Goal: Task Accomplishment & Management: Complete application form

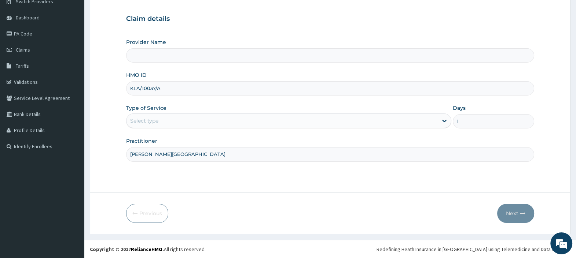
drag, startPoint x: 180, startPoint y: 86, endPoint x: 92, endPoint y: 88, distance: 88.7
click at [101, 89] on form "Step 1 of 2 Claim details Provider Name HMO ID KLA/10037/A Type of Service Sele…" at bounding box center [330, 106] width 480 height 258
type input "[GEOGRAPHIC_DATA]"
paste input "SOF/10012/B"
type input "SOF/10012/B"
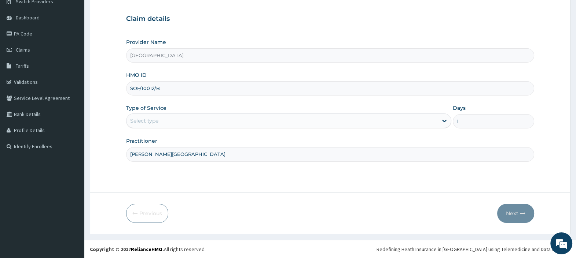
click at [150, 124] on div "Select type" at bounding box center [144, 120] width 28 height 7
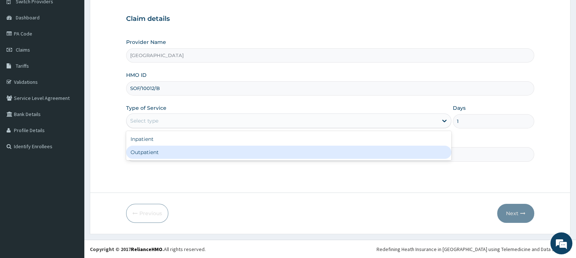
click at [155, 155] on div "Outpatient" at bounding box center [288, 152] width 325 height 13
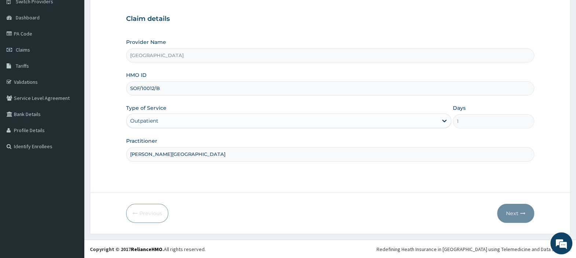
click at [155, 155] on input "[PERSON_NAME][GEOGRAPHIC_DATA]" at bounding box center [330, 154] width 408 height 14
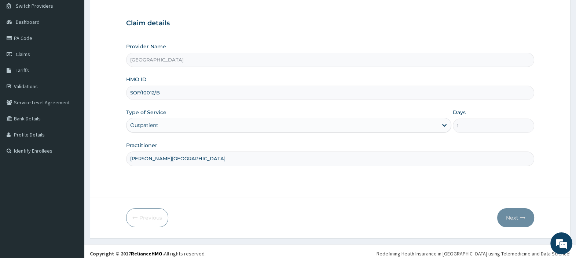
scroll to position [62, 0]
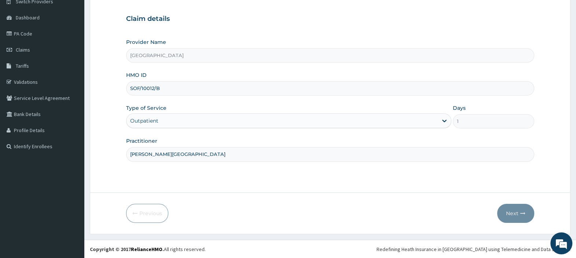
click at [342, 178] on div "Step 1 of 2 Claim details Provider Name TopTee Medical Center HMO ID SOF/10012/…" at bounding box center [330, 85] width 408 height 194
click at [172, 93] on input "SOF/10012/B" at bounding box center [330, 88] width 408 height 14
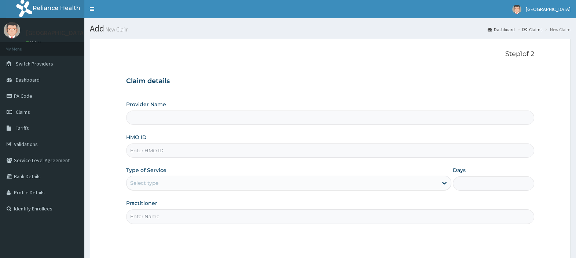
click at [150, 151] on input "HMO ID" at bounding box center [330, 151] width 408 height 14
type input "[GEOGRAPHIC_DATA]"
paste input "SOF/10012/B"
type input "SOF/10012/B"
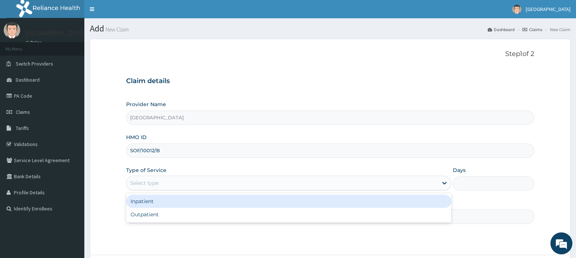
click at [162, 183] on div "Select type" at bounding box center [281, 183] width 311 height 12
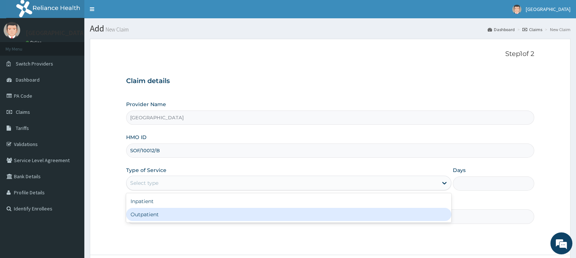
click at [156, 209] on div "Outpatient" at bounding box center [288, 214] width 325 height 13
type input "1"
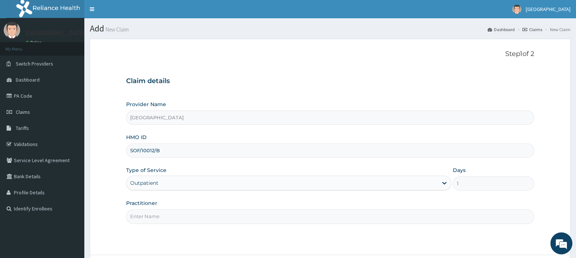
click at [154, 213] on input "Practitioner" at bounding box center [330, 217] width 408 height 14
type input "[PERSON_NAME][GEOGRAPHIC_DATA]"
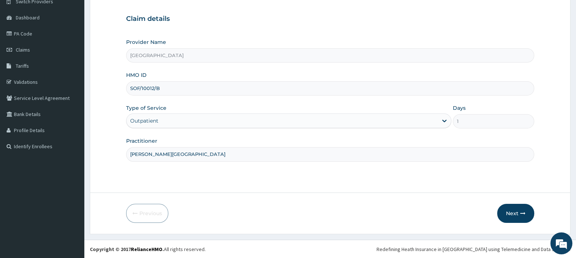
scroll to position [62, 0]
click at [517, 207] on button "Next" at bounding box center [515, 213] width 37 height 19
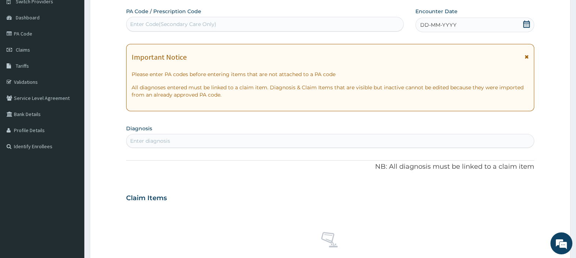
scroll to position [0, 0]
click at [214, 26] on div "Enter Code(Secondary Care Only)" at bounding box center [173, 24] width 86 height 7
paste input "PA/30B391"
type input "PA/30B391"
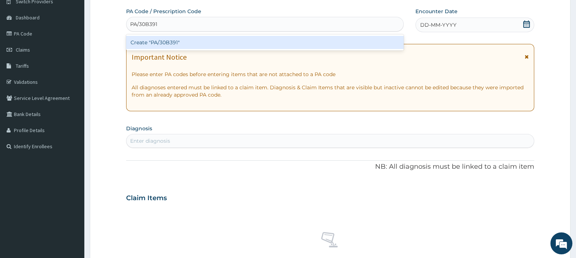
click at [207, 43] on div "Create "PA/30B391"" at bounding box center [264, 42] width 277 height 13
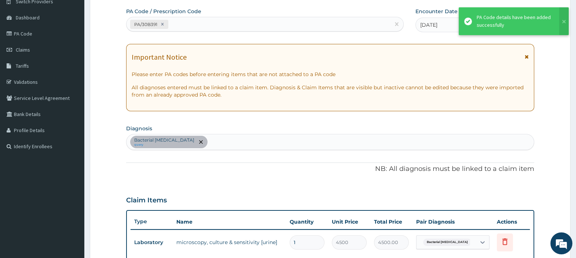
scroll to position [234, 0]
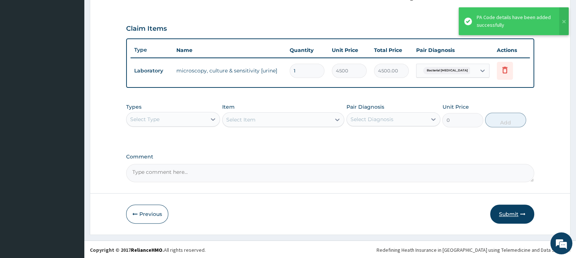
click at [505, 214] on button "Submit" at bounding box center [512, 214] width 44 height 19
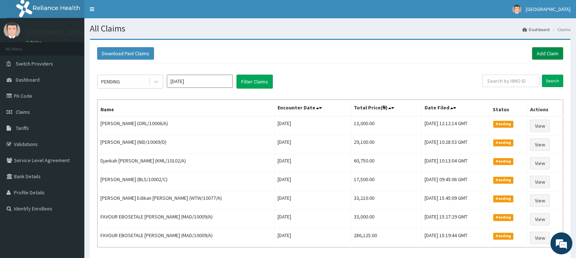
click at [545, 52] on link "Add Claim" at bounding box center [547, 53] width 31 height 12
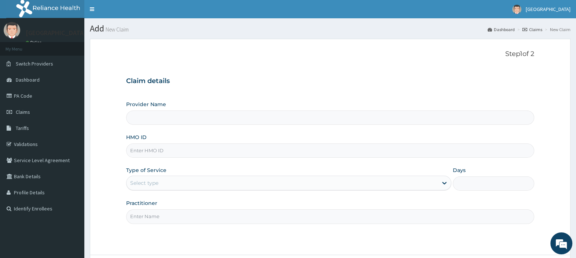
type input "LRN/10001/B"
type input "[GEOGRAPHIC_DATA]"
type input "LRN/10001/B"
click at [199, 183] on div "Select type" at bounding box center [281, 183] width 311 height 12
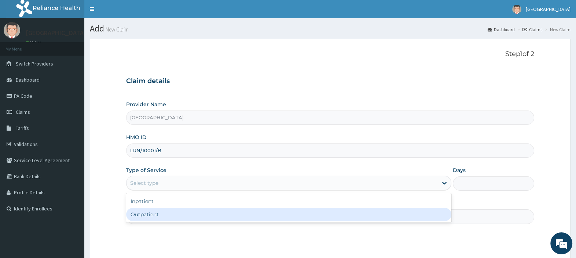
click at [191, 210] on div "Outpatient" at bounding box center [288, 214] width 325 height 13
type input "1"
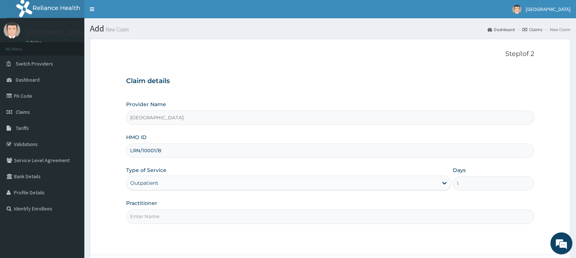
click at [187, 220] on input "Practitioner" at bounding box center [330, 217] width 408 height 14
type input "DR. EBUBE"
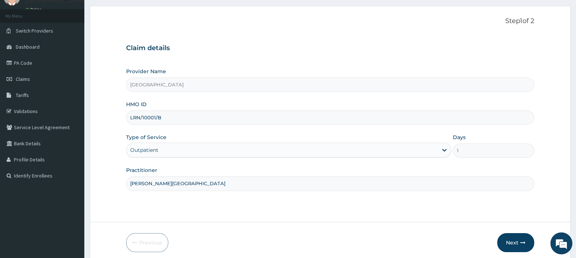
scroll to position [62, 0]
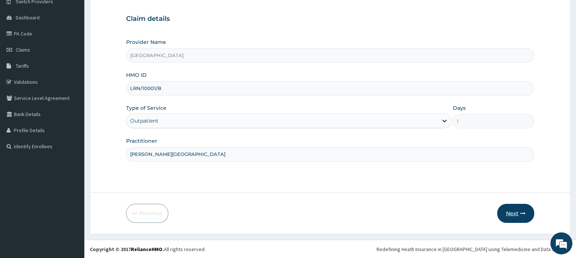
click at [518, 217] on button "Next" at bounding box center [515, 213] width 37 height 19
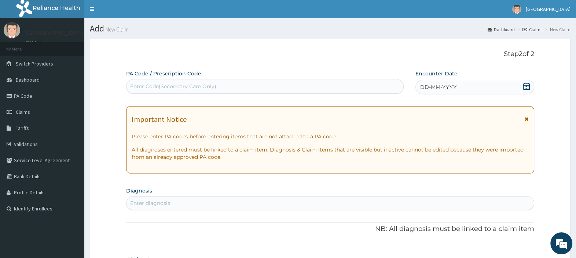
scroll to position [0, 0]
click at [213, 85] on div "Enter Code(Secondary Care Only)" at bounding box center [173, 86] width 86 height 7
paste input "PA/DB0AF3"
type input "PA/DB0AF3"
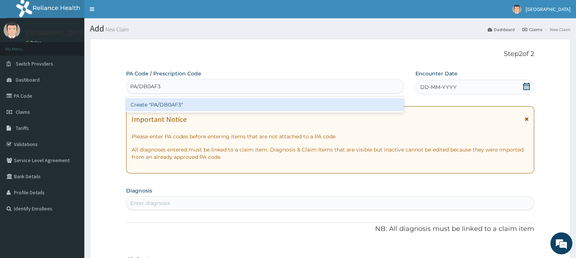
click at [169, 104] on div "Create "PA/DB0AF3"" at bounding box center [264, 104] width 277 height 13
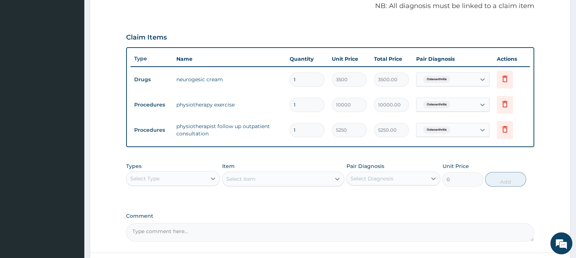
scroll to position [271, 0]
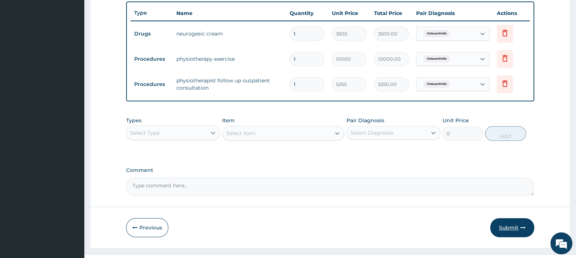
click at [505, 225] on button "Submit" at bounding box center [512, 227] width 44 height 19
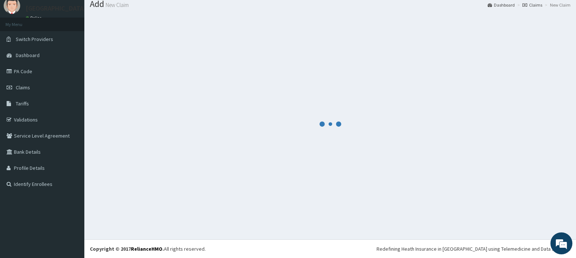
scroll to position [24, 0]
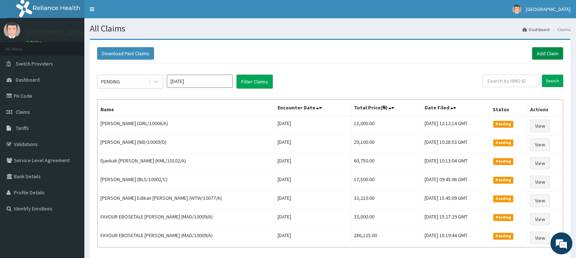
click at [549, 50] on link "Add Claim" at bounding box center [547, 53] width 31 height 12
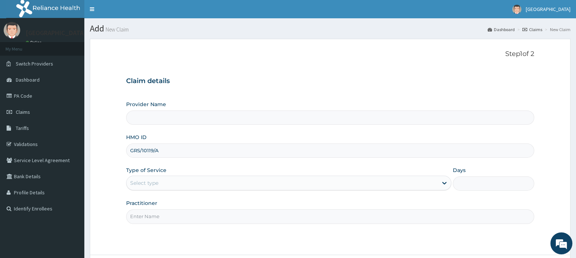
type input "GRS/10119/A"
type input "[GEOGRAPHIC_DATA]"
click at [153, 181] on div "Select type" at bounding box center [144, 183] width 28 height 7
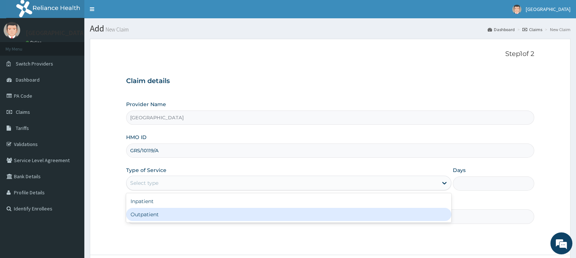
click at [156, 213] on div "Outpatient" at bounding box center [288, 214] width 325 height 13
type input "1"
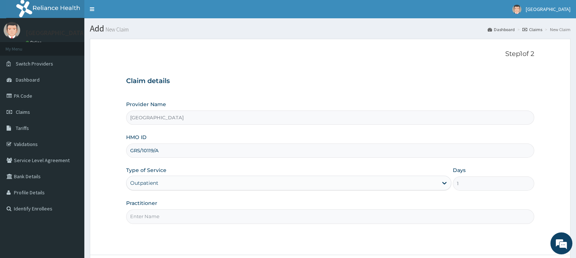
click at [156, 215] on input "Practitioner" at bounding box center [330, 217] width 408 height 14
type input "DR. EBUBE"
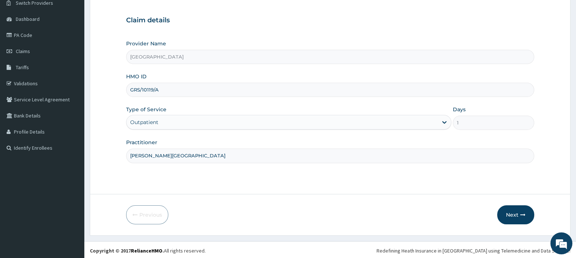
scroll to position [62, 0]
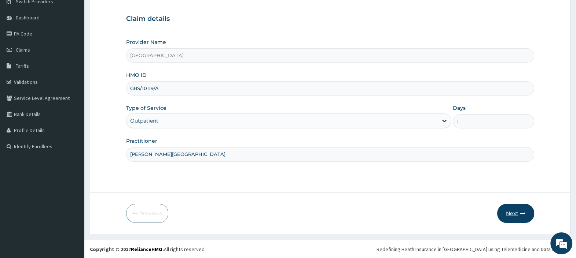
click at [512, 213] on button "Next" at bounding box center [515, 213] width 37 height 19
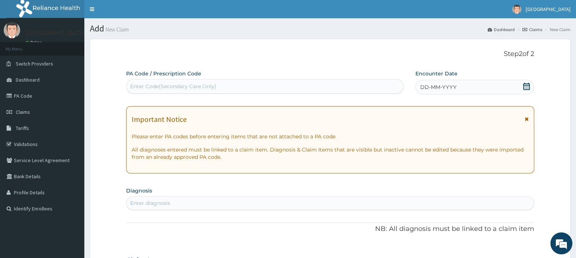
scroll to position [0, 0]
click at [174, 82] on div "Enter Code(Secondary Care Only)" at bounding box center [264, 87] width 276 height 12
paste input "PA/D71E96"
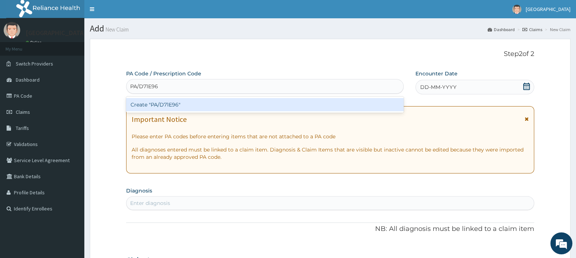
type input "PA/D71E96"
click at [169, 104] on div "Create "PA/D71E96"" at bounding box center [264, 104] width 277 height 13
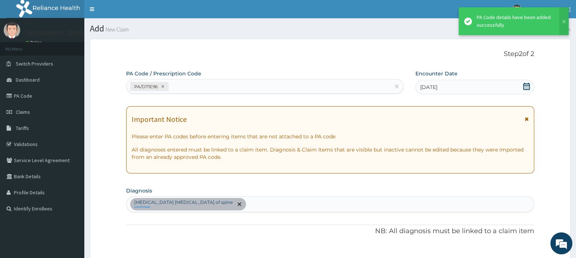
scroll to position [200, 0]
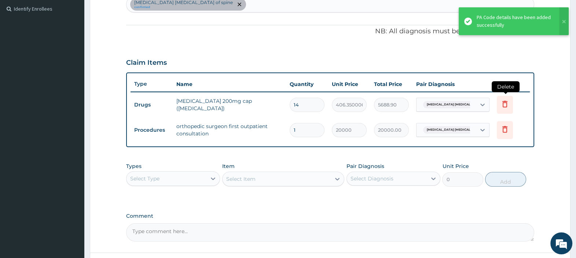
click at [504, 102] on icon at bounding box center [504, 104] width 9 height 9
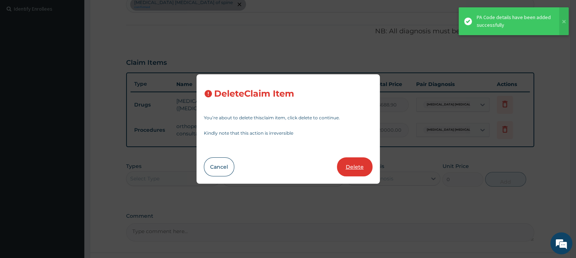
click at [357, 161] on button "Delete" at bounding box center [355, 167] width 36 height 19
type input "1"
type input "20000"
type input "20000.00"
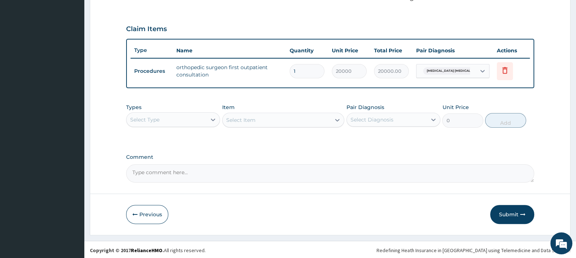
scroll to position [234, 0]
click at [513, 214] on button "Submit" at bounding box center [512, 214] width 44 height 19
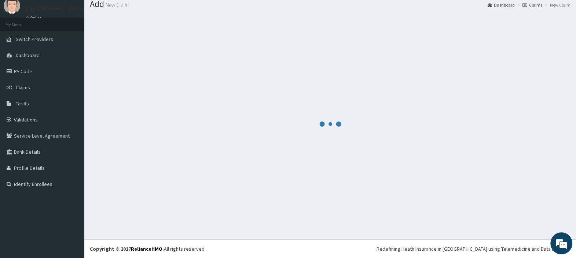
scroll to position [24, 0]
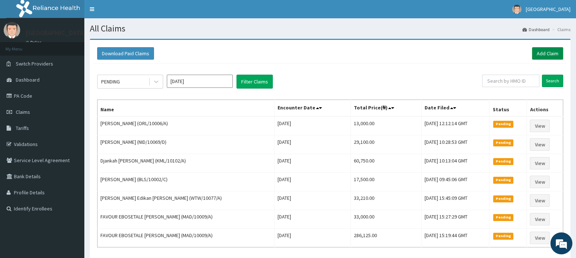
click at [548, 49] on link "Add Claim" at bounding box center [547, 53] width 31 height 12
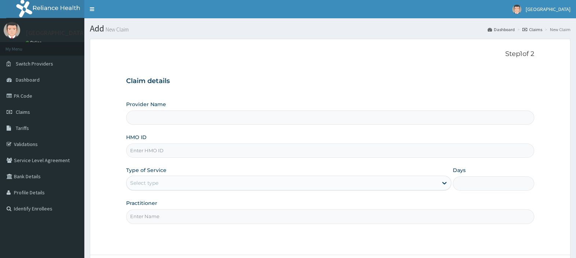
type input "KLA/10037/A"
type input "[GEOGRAPHIC_DATA]"
type input "KLA/10037/A"
click at [166, 183] on div "Select type" at bounding box center [281, 183] width 311 height 12
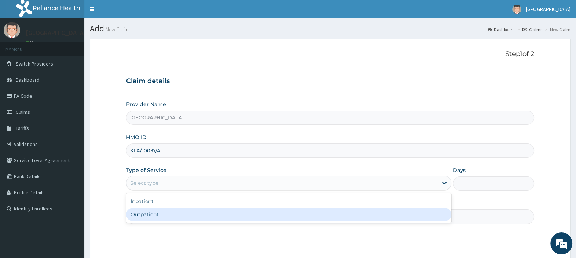
click at [166, 215] on div "Outpatient" at bounding box center [288, 214] width 325 height 13
type input "1"
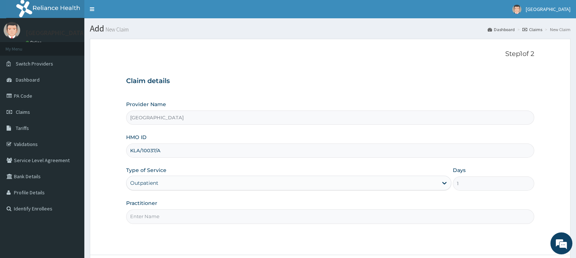
click at [166, 215] on input "Practitioner" at bounding box center [330, 217] width 408 height 14
type input "DR. EBUBE"
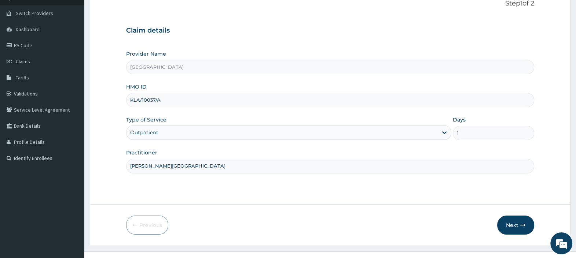
scroll to position [62, 0]
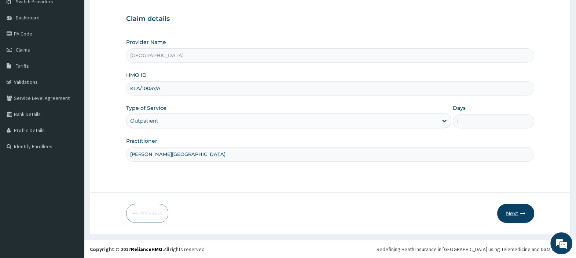
click at [515, 213] on button "Next" at bounding box center [515, 213] width 37 height 19
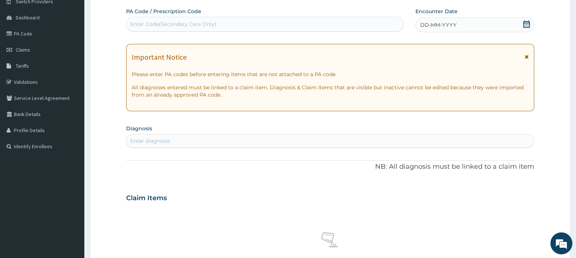
scroll to position [0, 0]
click at [524, 27] on icon at bounding box center [526, 24] width 7 height 7
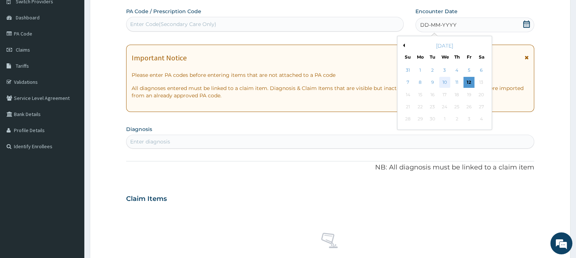
click at [442, 86] on div "10" at bounding box center [444, 82] width 11 height 11
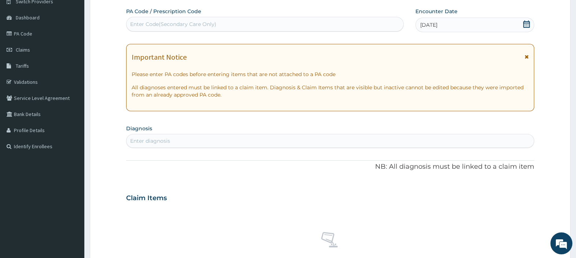
click at [189, 137] on div "Enter diagnosis" at bounding box center [329, 141] width 407 height 12
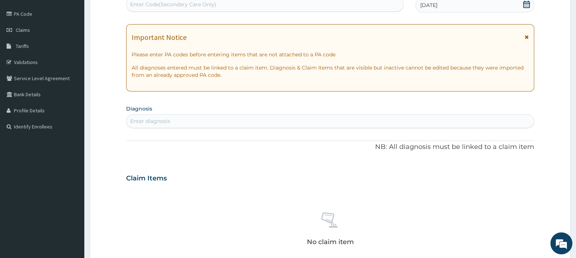
scroll to position [62, 0]
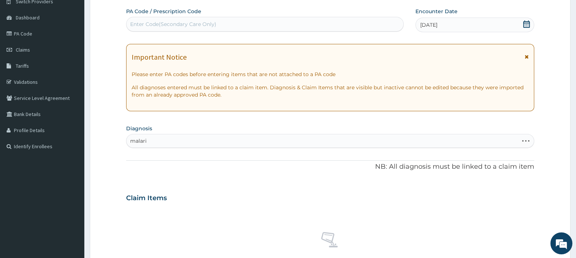
type input "malaria"
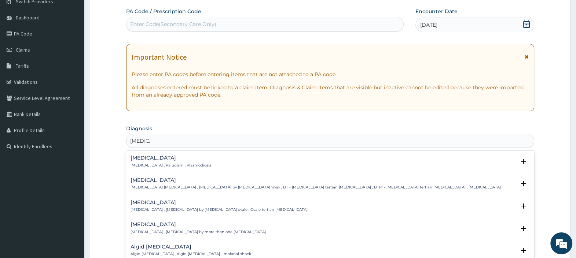
click at [148, 156] on h4 "Malaria" at bounding box center [170, 157] width 81 height 5
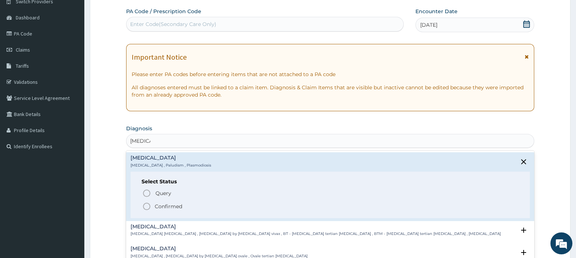
drag, startPoint x: 178, startPoint y: 207, endPoint x: 181, endPoint y: 186, distance: 21.5
click at [177, 206] on p "Confirmed" at bounding box center [168, 206] width 27 height 7
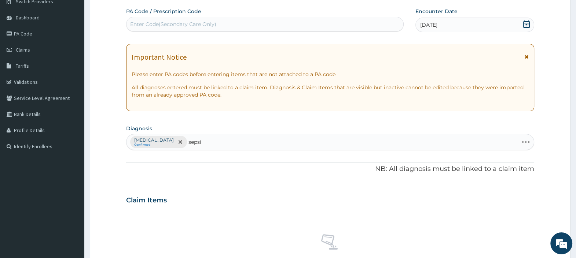
type input "sepsis"
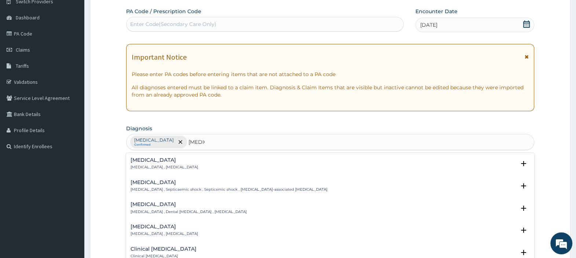
click at [161, 167] on p "Systemic infection , Sepsis" at bounding box center [163, 167] width 67 height 5
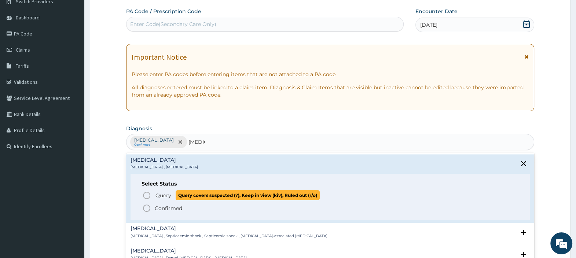
click at [171, 193] on p "Query Query covers suspected (?), Keep in view (kiv), Ruled out (r/o)" at bounding box center [237, 196] width 165 height 10
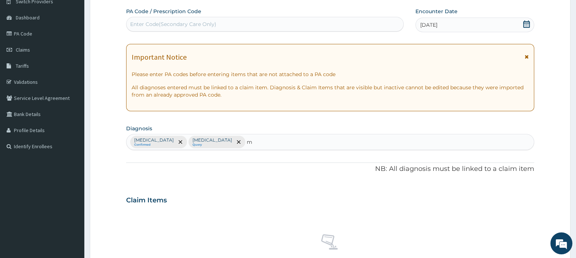
type input "m"
click at [188, 24] on div "Enter Code(Secondary Care Only)" at bounding box center [173, 24] width 86 height 7
paste input "PA/85D147"
type input "PA/85D147"
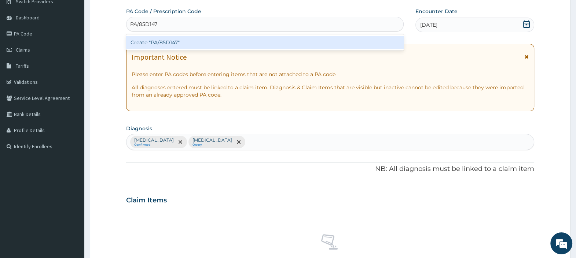
click at [182, 42] on div "Create "PA/85D147"" at bounding box center [264, 42] width 277 height 13
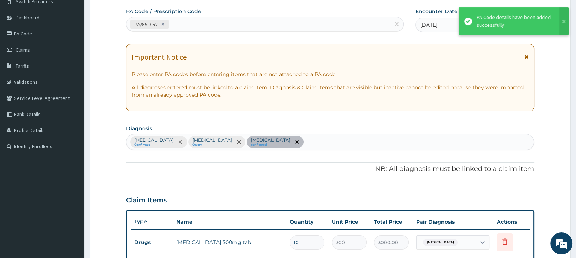
click at [202, 27] on div "PA/85D147" at bounding box center [257, 24] width 263 height 12
paste input "PA/09902E"
type input "PA/09902E"
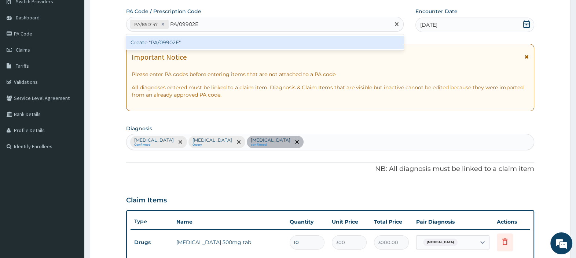
click at [178, 45] on div "Create "PA/09902E"" at bounding box center [264, 42] width 277 height 13
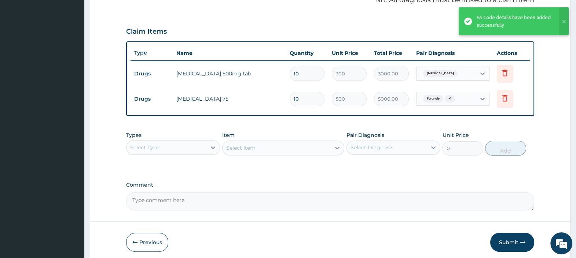
scroll to position [246, 0]
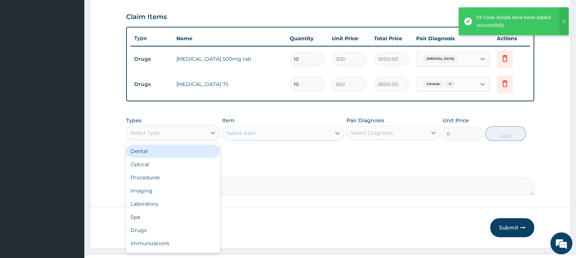
click at [196, 131] on div "Select Type" at bounding box center [166, 133] width 80 height 12
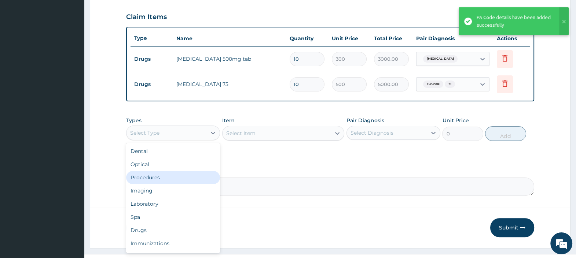
click at [176, 172] on div "Procedures" at bounding box center [173, 177] width 94 height 13
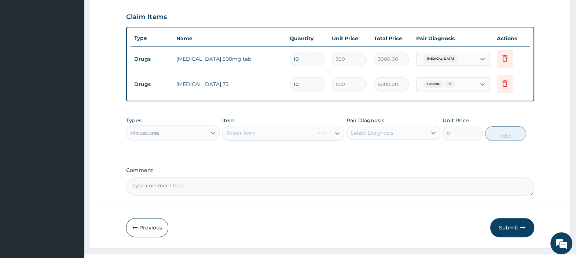
click at [243, 131] on div "Select Item" at bounding box center [283, 133] width 122 height 15
click at [281, 131] on div "Select Item" at bounding box center [276, 134] width 108 height 12
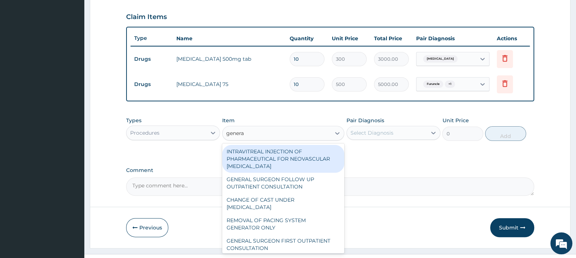
type input "general"
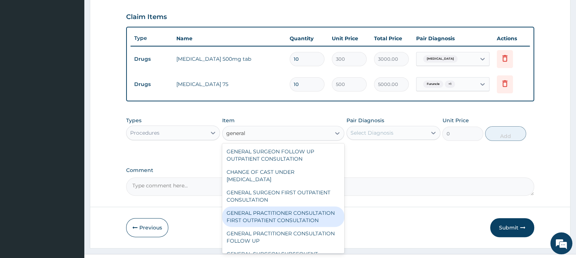
click at [280, 216] on div "GENERAL PRACTITIONER CONSULTATION FIRST OUTPATIENT CONSULTATION" at bounding box center [283, 217] width 122 height 21
type input "3000"
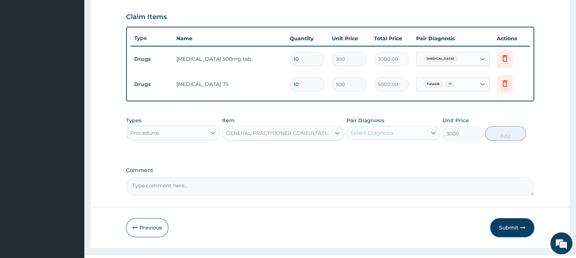
click at [393, 130] on div "Select Diagnosis" at bounding box center [387, 133] width 80 height 12
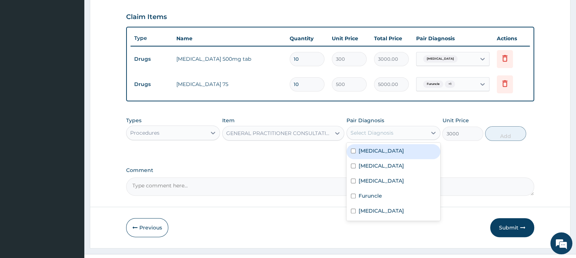
click at [386, 147] on div "Malaria" at bounding box center [393, 151] width 94 height 15
checkbox input "true"
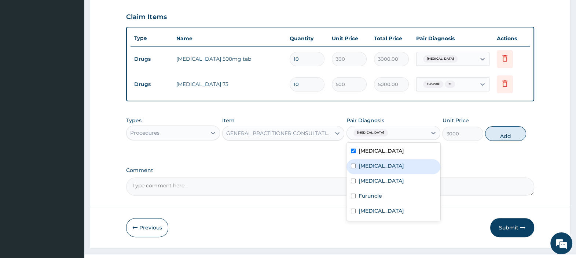
click at [383, 159] on div "Sepsis" at bounding box center [393, 166] width 94 height 15
click at [384, 173] on div "Sepsis" at bounding box center [393, 166] width 94 height 15
checkbox input "false"
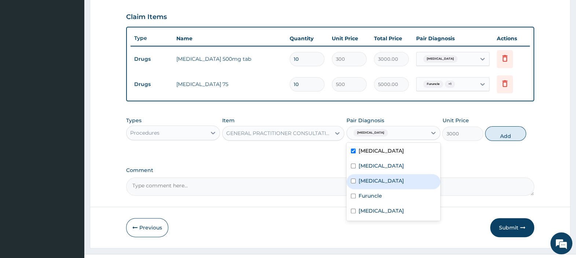
click at [376, 178] on label "Vaginal bleeding" at bounding box center [380, 180] width 45 height 7
checkbox input "true"
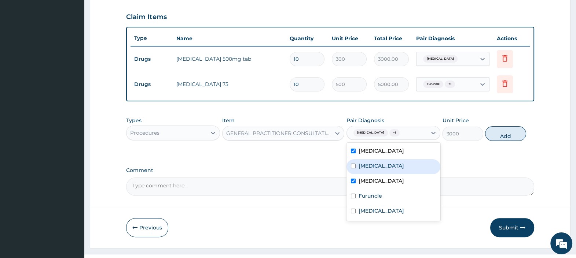
click at [369, 159] on div "Sepsis" at bounding box center [393, 166] width 94 height 15
checkbox input "true"
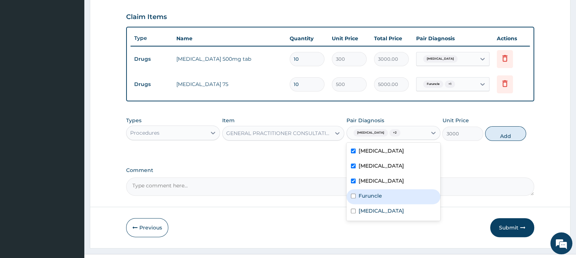
click at [372, 192] on label "Furuncle" at bounding box center [369, 195] width 23 height 7
checkbox input "true"
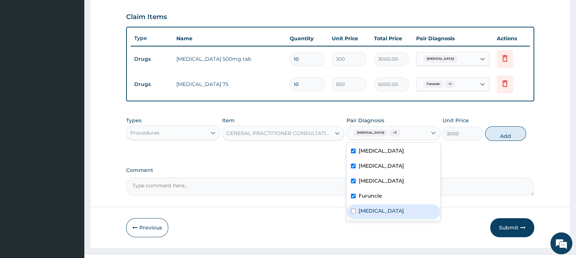
click at [379, 207] on label "Abnormal uterine bleeding" at bounding box center [380, 210] width 45 height 7
checkbox input "true"
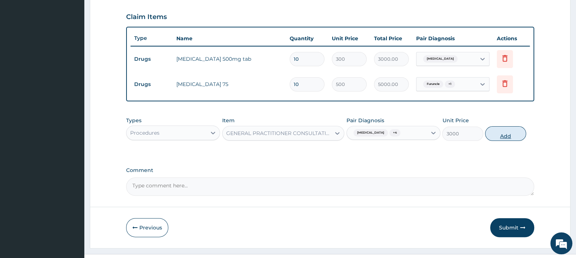
click at [505, 129] on button "Add" at bounding box center [505, 133] width 41 height 15
type input "0"
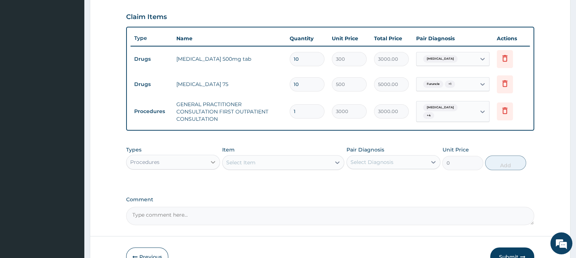
click at [211, 159] on icon at bounding box center [212, 162] width 7 height 7
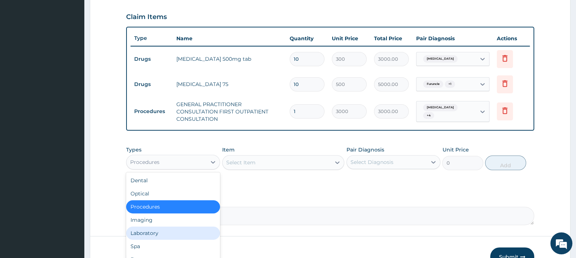
click at [164, 235] on div "Laboratory" at bounding box center [173, 233] width 94 height 13
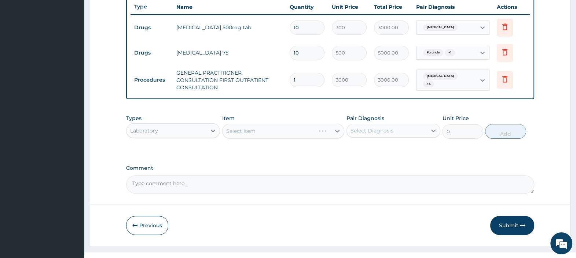
scroll to position [289, 0]
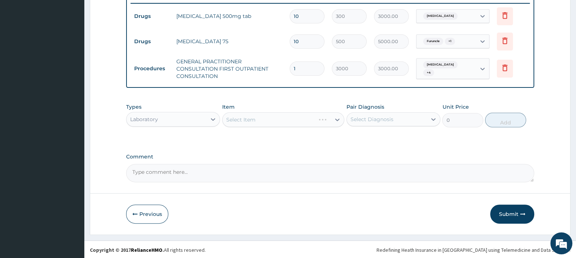
click at [251, 118] on div "Select Item" at bounding box center [283, 120] width 122 height 15
click at [252, 116] on div "Select Item" at bounding box center [240, 119] width 29 height 7
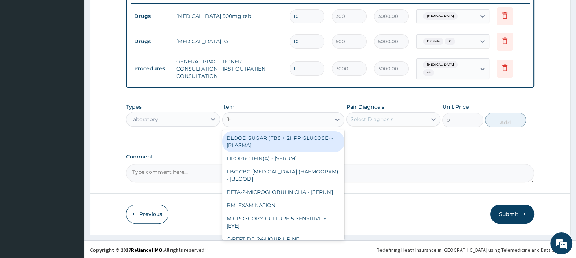
type input "fbc"
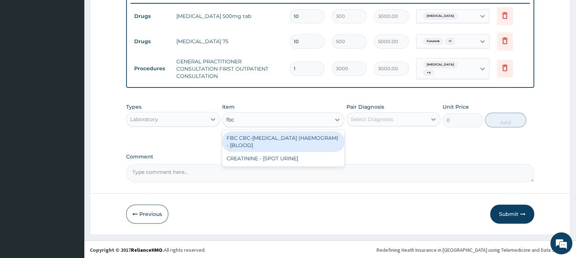
click at [258, 147] on div "FBC CBC-COMPLETE BLOOD COUNT (HAEMOGRAM) - [BLOOD]" at bounding box center [283, 142] width 122 height 21
type input "4500"
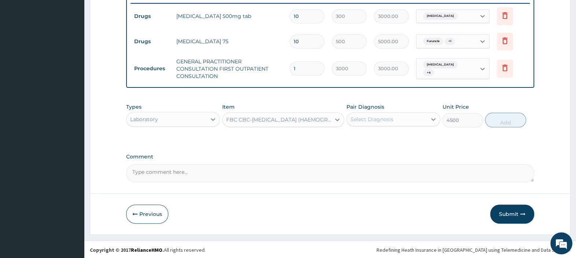
click at [364, 119] on div "Select Diagnosis" at bounding box center [371, 119] width 43 height 7
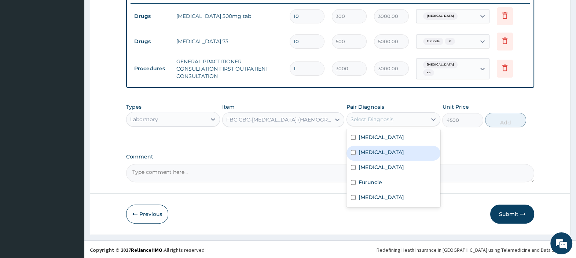
click at [379, 152] on div "Sepsis" at bounding box center [393, 153] width 94 height 15
checkbox input "true"
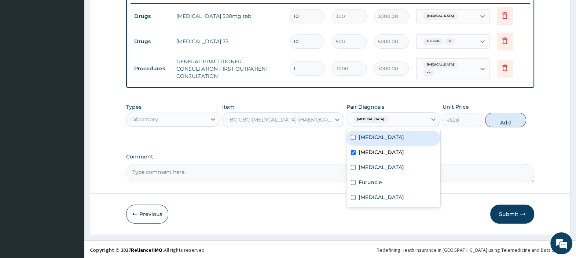
click at [495, 119] on button "Add" at bounding box center [505, 120] width 41 height 15
type input "0"
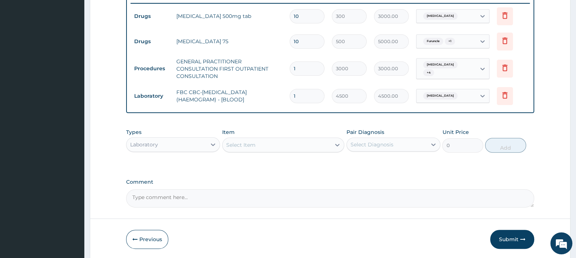
click at [291, 139] on div "Select Item" at bounding box center [276, 145] width 108 height 12
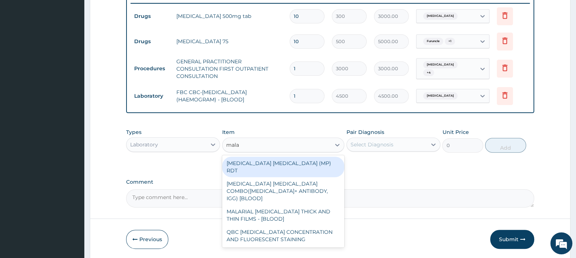
type input "malar"
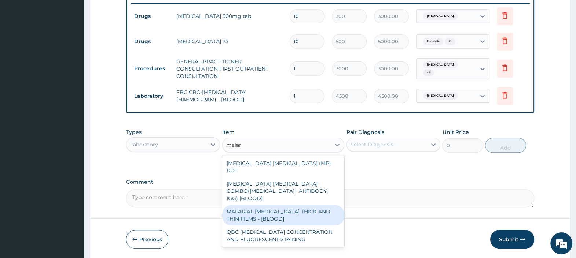
click at [279, 205] on div "MALARIAL PARASITE THICK AND THIN FILMS - [BLOOD]" at bounding box center [283, 215] width 122 height 21
type input "2500"
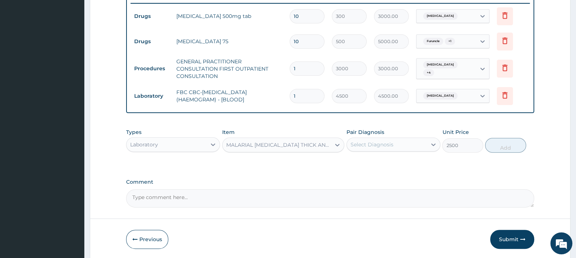
click at [393, 145] on div "Select Diagnosis" at bounding box center [387, 145] width 80 height 12
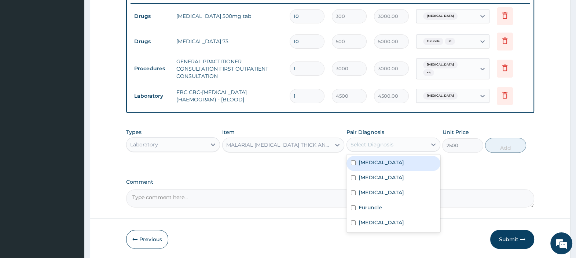
click at [385, 167] on div "Malaria" at bounding box center [393, 163] width 94 height 15
checkbox input "true"
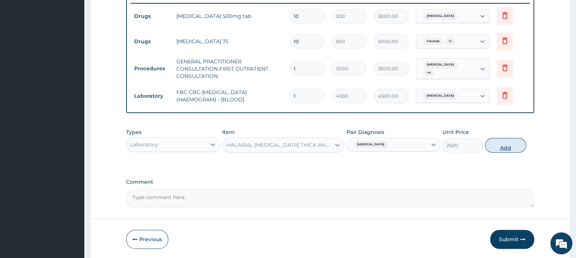
click at [498, 143] on button "Add" at bounding box center [505, 145] width 41 height 15
type input "0"
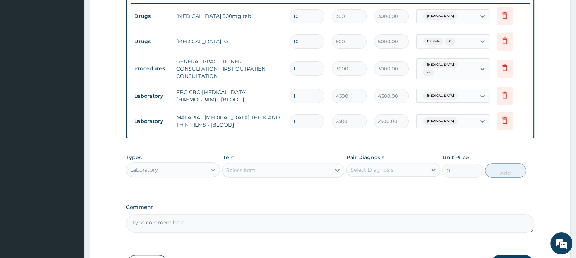
click at [212, 166] on icon at bounding box center [212, 169] width 7 height 7
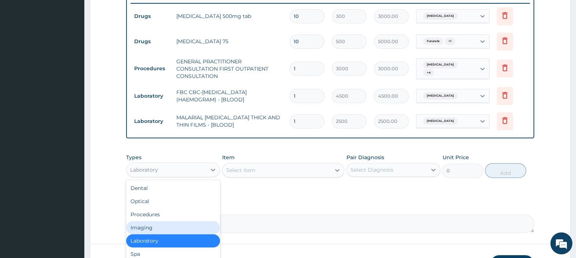
scroll to position [25, 0]
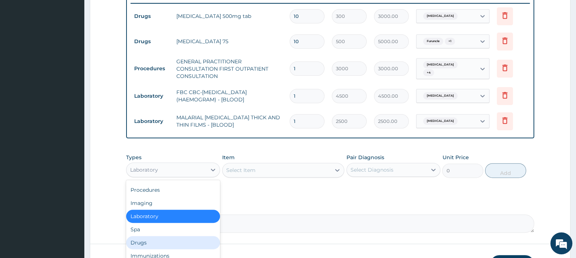
click at [145, 241] on div "Drugs" at bounding box center [173, 242] width 94 height 13
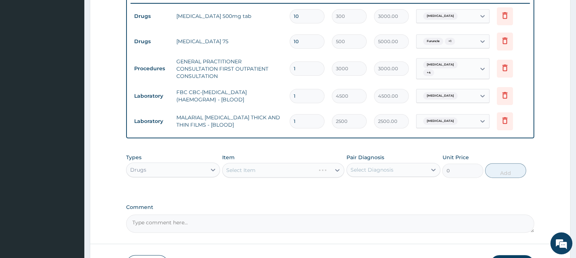
click at [242, 170] on div "Select Item" at bounding box center [283, 170] width 122 height 15
click at [242, 170] on div "Select Item" at bounding box center [240, 170] width 29 height 7
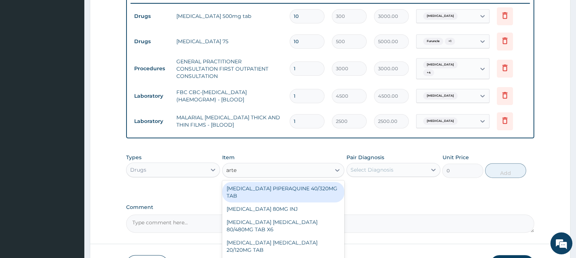
type input "artem"
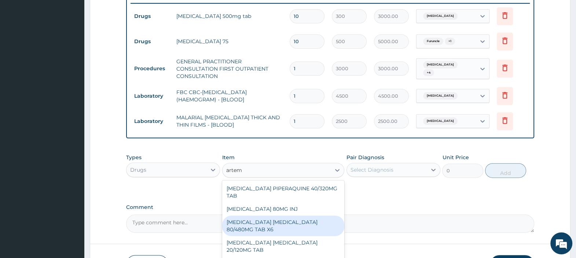
click at [278, 223] on div "ARTEMETHER LUMEFANTRINE 80/480MG TAB X6" at bounding box center [283, 226] width 122 height 21
type input "470"
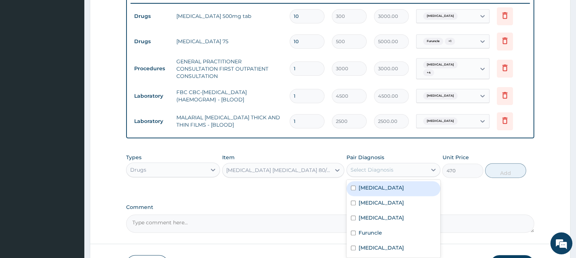
click at [393, 172] on div "Select Diagnosis" at bounding box center [387, 170] width 80 height 12
click at [391, 191] on div "Malaria" at bounding box center [393, 188] width 94 height 15
checkbox input "true"
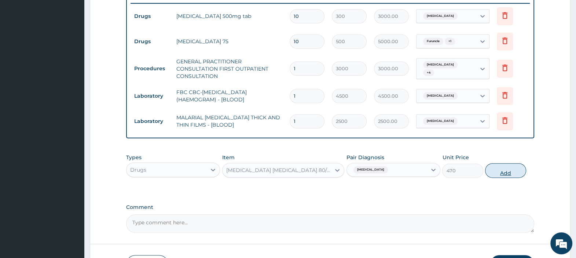
click at [512, 166] on button "Add" at bounding box center [505, 170] width 41 height 15
type input "0"
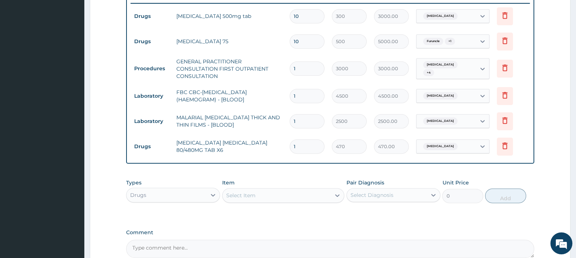
click at [273, 194] on div "Select Item" at bounding box center [276, 196] width 108 height 12
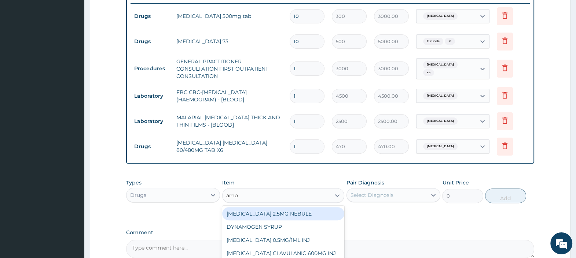
type input "amox"
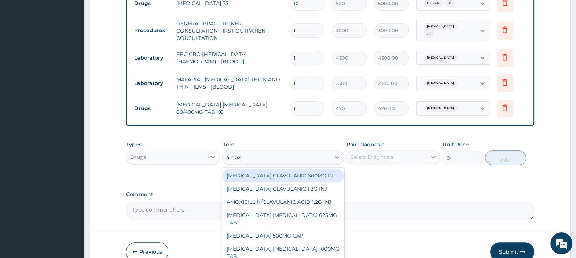
scroll to position [364, 0]
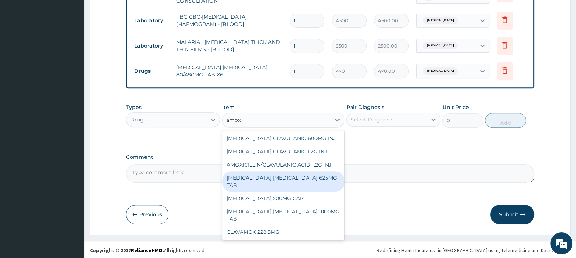
click at [278, 174] on div "AMOXICILLIN CLAVULANIC ACID 625MG TAB" at bounding box center [283, 182] width 122 height 21
type input "300"
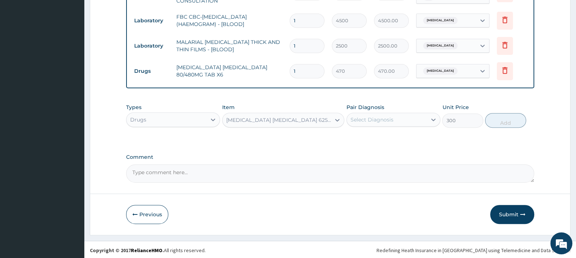
click at [366, 118] on div "Select Diagnosis" at bounding box center [371, 119] width 43 height 7
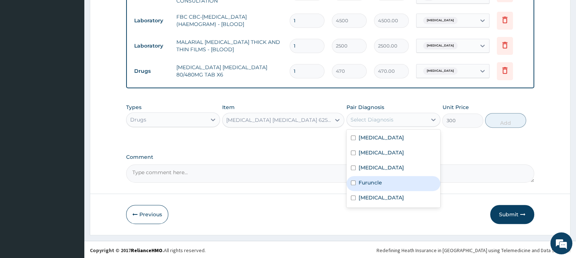
click at [372, 183] on label "Furuncle" at bounding box center [369, 182] width 23 height 7
checkbox input "true"
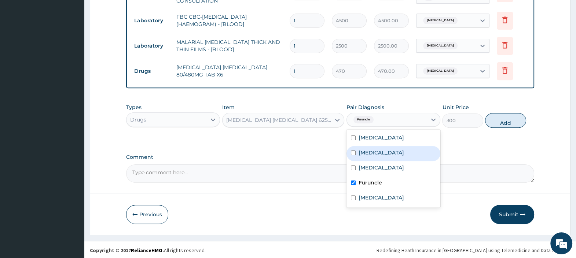
click at [373, 150] on label "Sepsis" at bounding box center [380, 152] width 45 height 7
checkbox input "true"
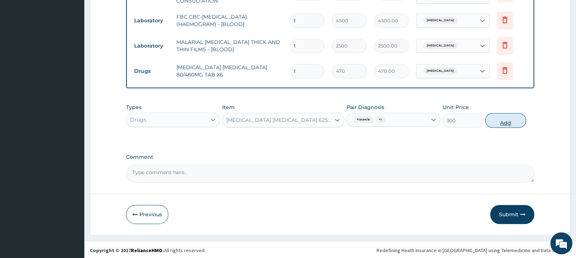
click at [517, 117] on button "Add" at bounding box center [505, 120] width 41 height 15
type input "0"
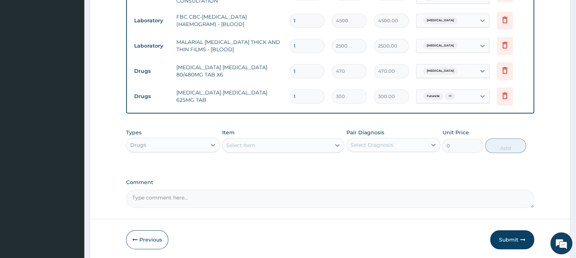
click at [273, 142] on div "Select Item" at bounding box center [276, 146] width 108 height 12
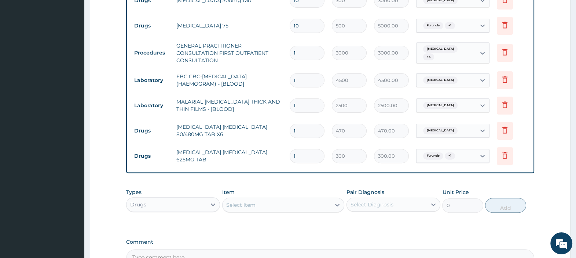
scroll to position [318, 0]
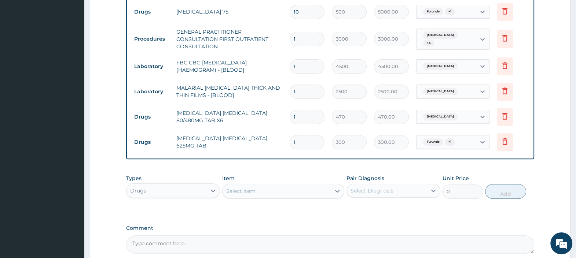
click at [244, 111] on tr "Drugs ARTEMETHER LUMEFANTRINE 80/480MG TAB X6 1 470 470.00 Malaria Delete" at bounding box center [329, 116] width 399 height 25
type input "6"
type input "2820.00"
type input "6"
click at [297, 139] on input "1" at bounding box center [307, 142] width 35 height 14
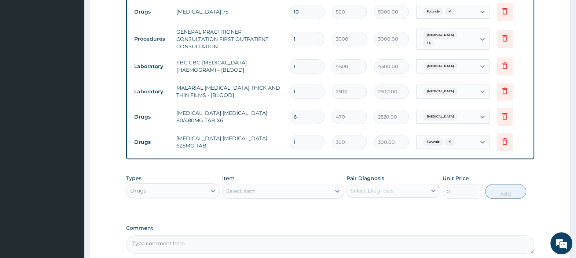
type input "14"
type input "4200.00"
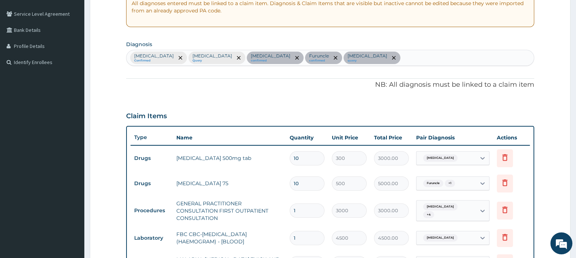
scroll to position [136, 0]
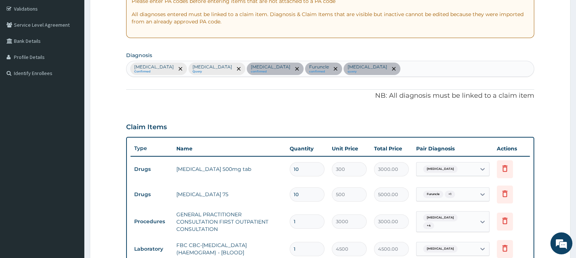
type input "14"
click at [376, 71] on div "Malaria Confirmed Sepsis Query Vaginal bleeding confirmed Furuncle confirmed Ab…" at bounding box center [329, 68] width 407 height 15
type input "muscle"
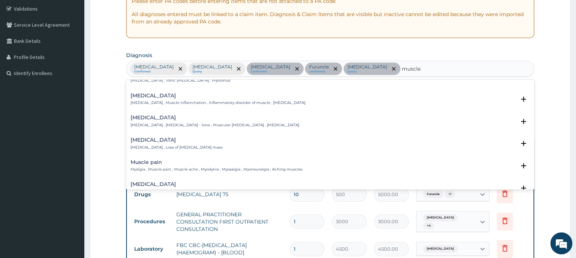
scroll to position [91, 0]
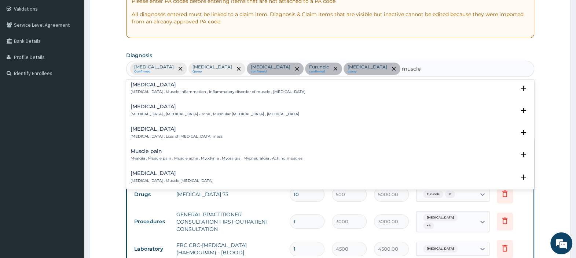
click at [149, 149] on h4 "Muscle pain" at bounding box center [216, 151] width 172 height 5
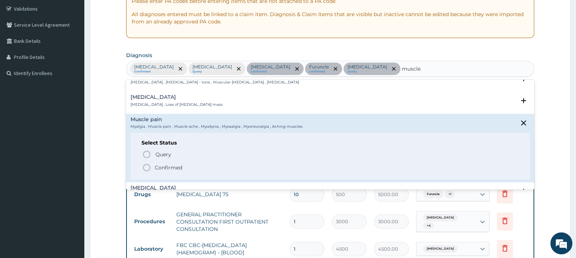
scroll to position [137, 0]
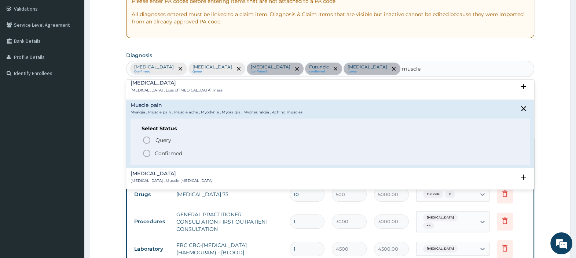
click at [146, 152] on icon "status option filled" at bounding box center [146, 153] width 9 height 9
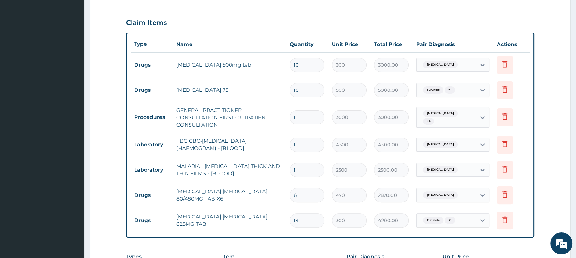
scroll to position [273, 0]
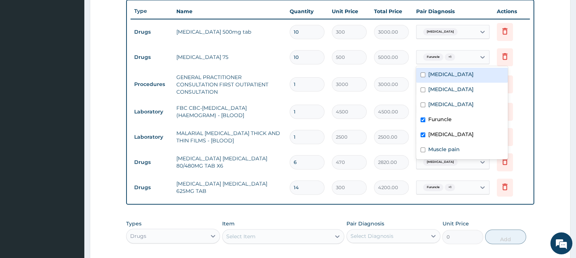
click at [465, 59] on div "Furuncle + 1" at bounding box center [445, 57] width 59 height 12
click at [441, 136] on label "Abnormal uterine bleeding" at bounding box center [450, 134] width 45 height 7
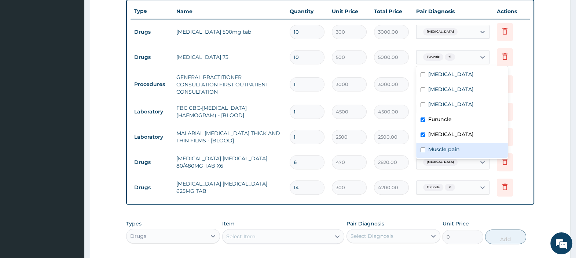
click at [433, 148] on label "Muscle pain" at bounding box center [444, 149] width 32 height 7
checkbox input "true"
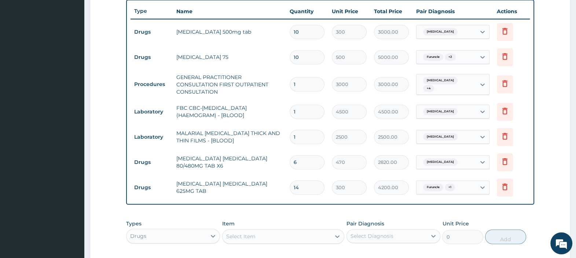
click at [425, 214] on div "PA Code / Prescription Code PA/85D147 PA/09902E Encounter Date 10-09-2025 Impor…" at bounding box center [330, 48] width 408 height 502
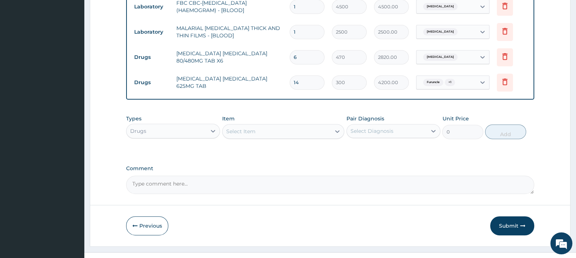
scroll to position [390, 0]
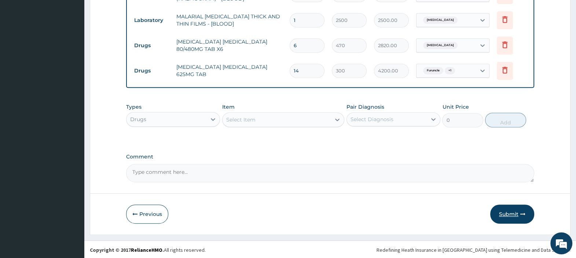
click at [505, 211] on button "Submit" at bounding box center [512, 214] width 44 height 19
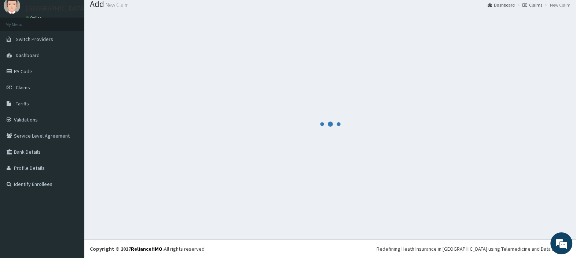
scroll to position [24, 0]
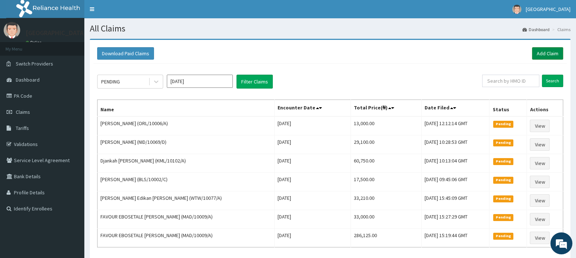
click at [548, 49] on link "Add Claim" at bounding box center [547, 53] width 31 height 12
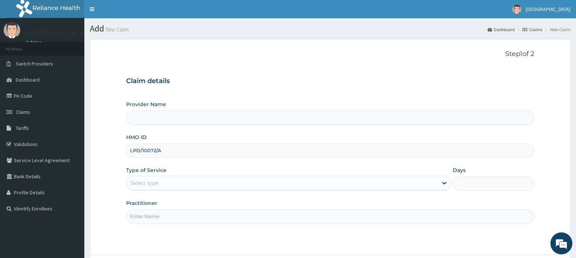
type input "LPD/10072/A"
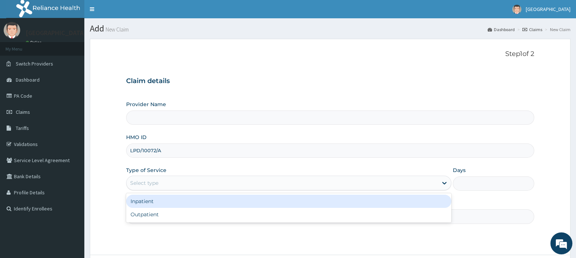
click at [156, 183] on div "Select type" at bounding box center [144, 183] width 28 height 7
type input "[GEOGRAPHIC_DATA]"
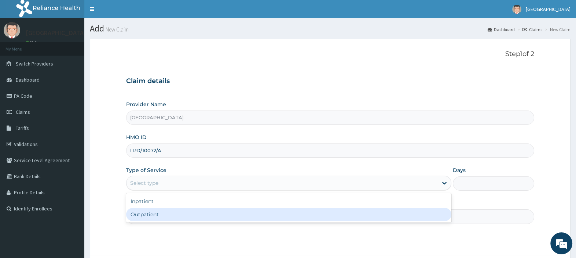
click at [154, 218] on div "Outpatient" at bounding box center [288, 214] width 325 height 13
type input "1"
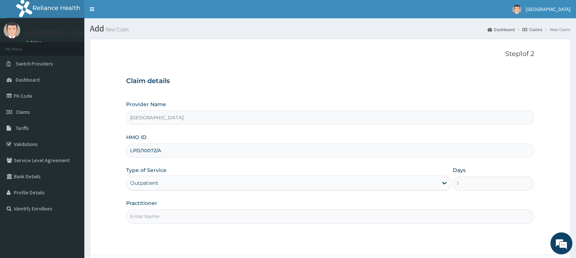
click at [154, 218] on input "Practitioner" at bounding box center [330, 217] width 408 height 14
type input "DR. EBUBE"
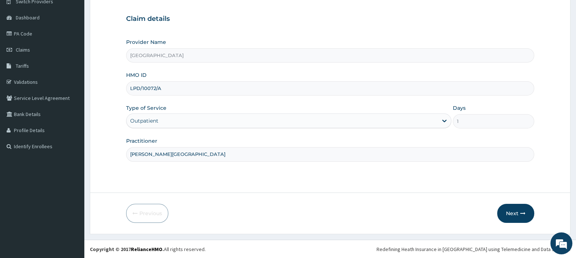
scroll to position [62, 0]
click at [518, 213] on button "Next" at bounding box center [515, 213] width 37 height 19
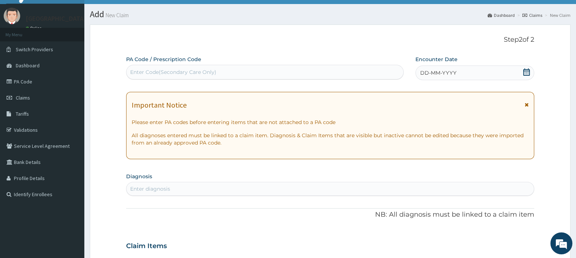
scroll to position [0, 0]
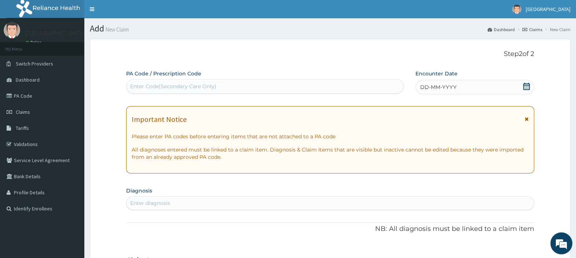
click at [524, 85] on icon at bounding box center [526, 86] width 7 height 7
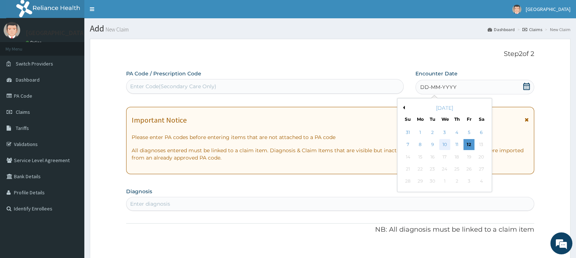
click at [445, 142] on div "10" at bounding box center [444, 145] width 11 height 11
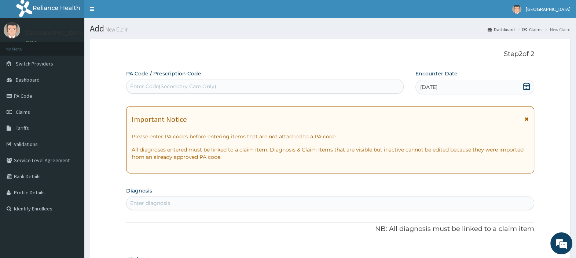
click at [200, 83] on div "Enter Code(Secondary Care Only)" at bounding box center [173, 86] width 86 height 7
paste input "PA/7050D4"
type input "PA/7050D4"
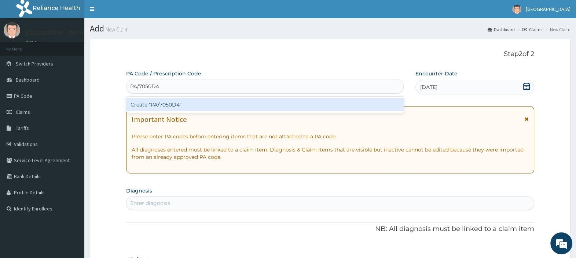
click at [189, 107] on div "Create "PA/7050D4"" at bounding box center [264, 104] width 277 height 13
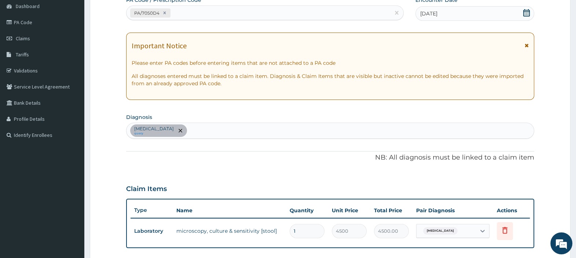
scroll to position [234, 0]
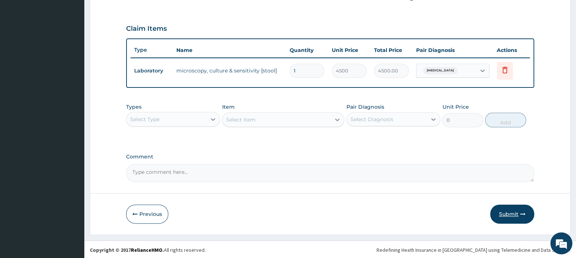
click at [502, 216] on button "Submit" at bounding box center [512, 214] width 44 height 19
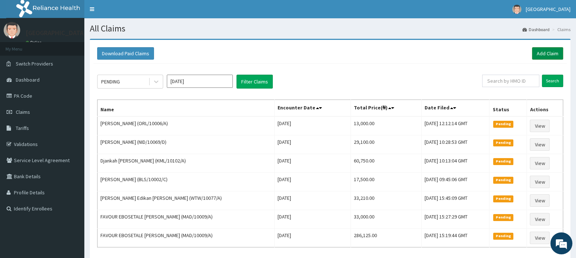
click at [550, 51] on link "Add Claim" at bounding box center [547, 53] width 31 height 12
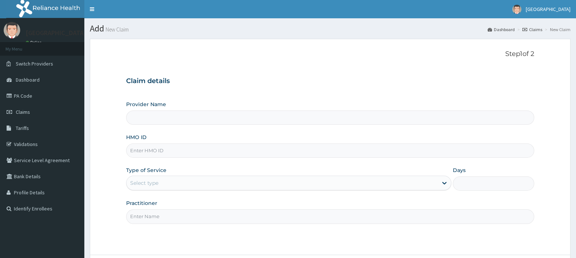
type input "V"
type input "[GEOGRAPHIC_DATA]"
type input "LPD/10072/A"
click at [138, 187] on div "Select type" at bounding box center [281, 183] width 311 height 12
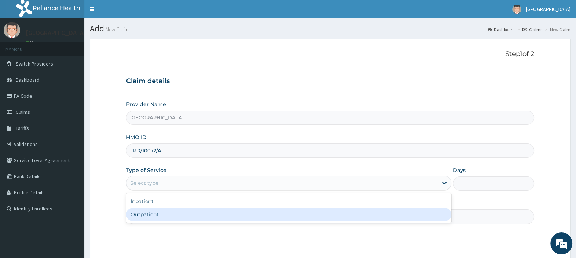
click at [148, 210] on div "Outpatient" at bounding box center [288, 214] width 325 height 13
type input "1"
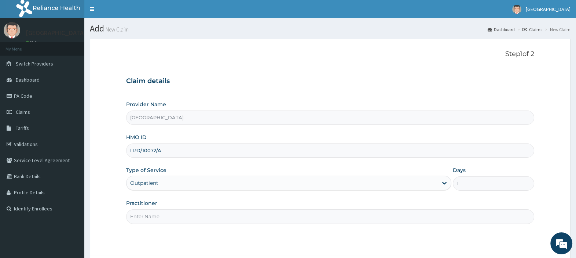
click at [148, 214] on input "Practitioner" at bounding box center [330, 217] width 408 height 14
type input "[PERSON_NAME][GEOGRAPHIC_DATA]"
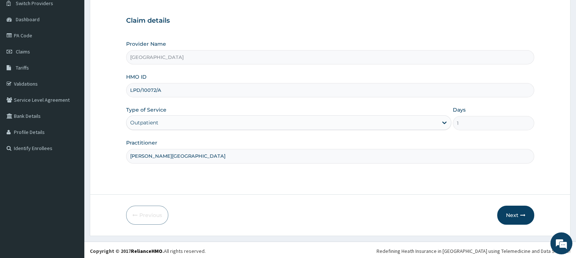
scroll to position [62, 0]
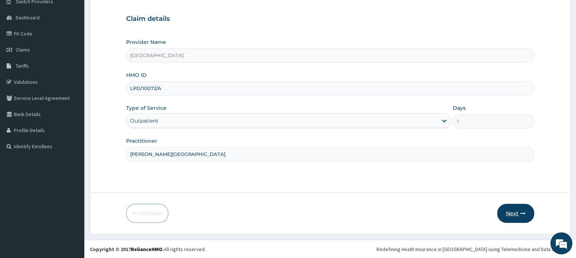
click at [505, 212] on button "Next" at bounding box center [515, 213] width 37 height 19
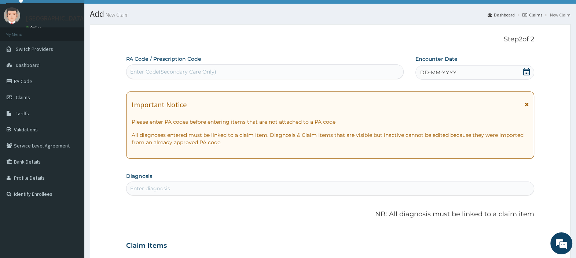
scroll to position [0, 0]
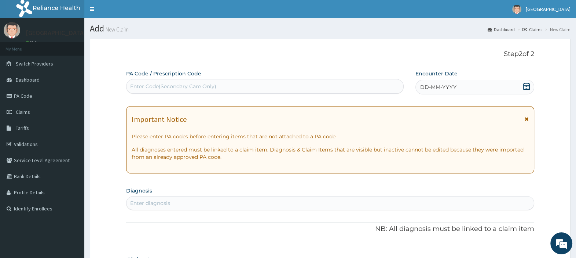
click at [211, 86] on div "Enter Code(Secondary Care Only)" at bounding box center [173, 86] width 86 height 7
paste input "LPD/10072/A"
type input "LPD/10072/A"
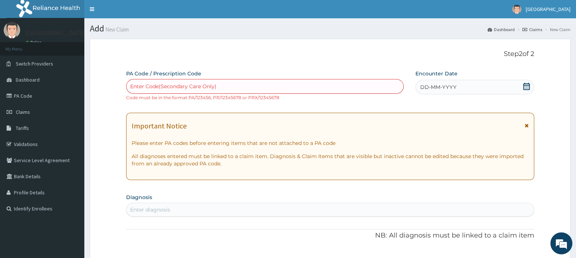
paste input "PA/B2F677"
type input "PA/B2F677"
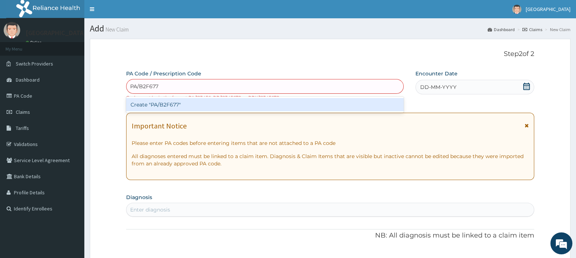
click at [170, 106] on div "Create "PA/B2F677"" at bounding box center [264, 104] width 277 height 13
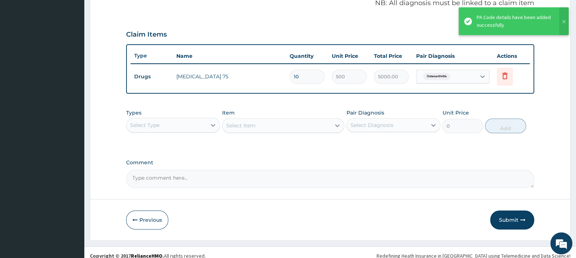
scroll to position [234, 0]
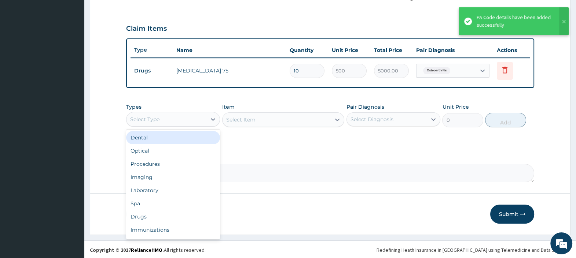
click at [201, 117] on div "Select Type" at bounding box center [166, 120] width 80 height 12
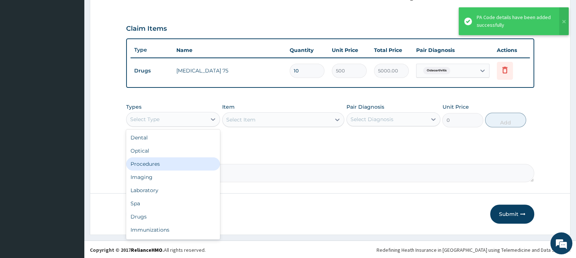
click at [178, 161] on div "Procedures" at bounding box center [173, 164] width 94 height 13
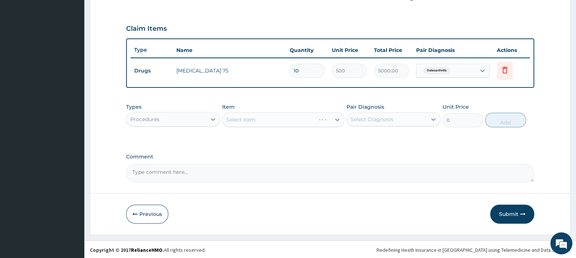
click at [252, 119] on div "Select Item" at bounding box center [283, 120] width 122 height 15
click at [252, 119] on div "Select Item" at bounding box center [240, 119] width 29 height 7
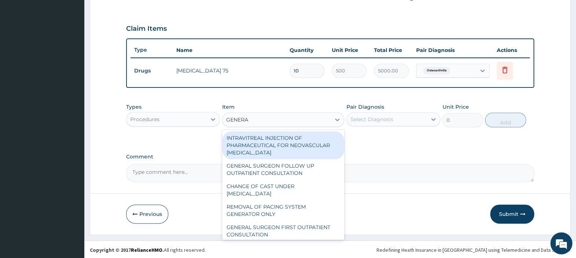
type input "GENERAL"
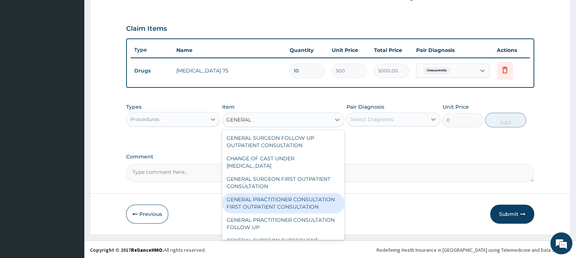
click at [277, 205] on div "GENERAL PRACTITIONER CONSULTATION FIRST OUTPATIENT CONSULTATION" at bounding box center [283, 203] width 122 height 21
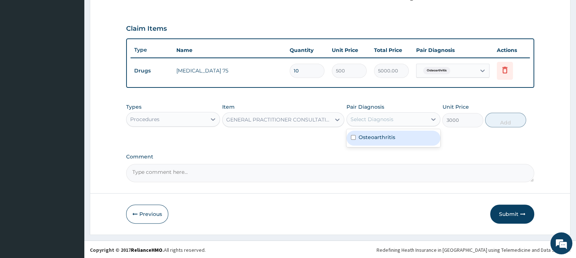
click at [410, 118] on div "Select Diagnosis" at bounding box center [387, 120] width 80 height 12
click at [398, 142] on div "Osteoarthritis" at bounding box center [393, 138] width 94 height 15
click at [494, 118] on button "Add" at bounding box center [505, 120] width 41 height 15
type input "0"
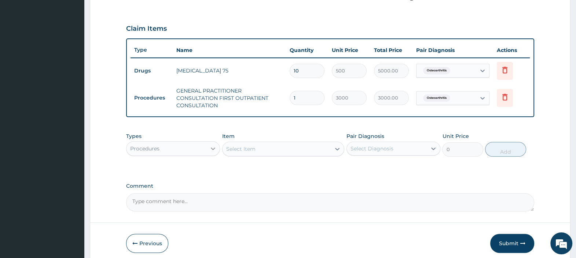
click at [213, 147] on icon at bounding box center [212, 148] width 7 height 7
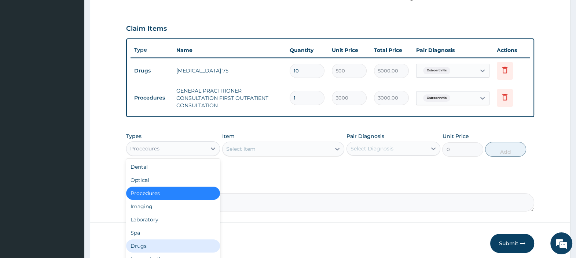
click at [158, 243] on div "Drugs" at bounding box center [173, 246] width 94 height 13
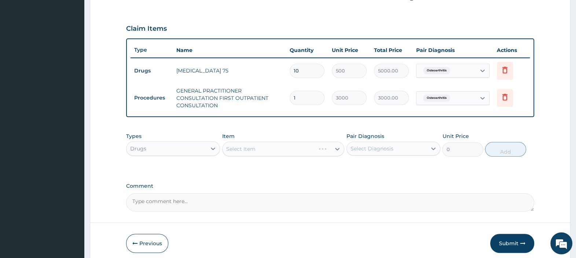
click at [274, 152] on div "Select Item" at bounding box center [283, 149] width 122 height 15
click at [273, 150] on div "Select Item" at bounding box center [283, 149] width 122 height 15
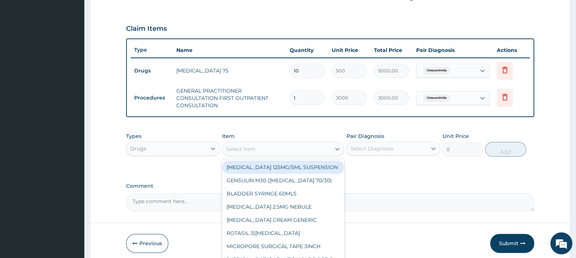
click at [256, 148] on div "Select Item" at bounding box center [276, 149] width 108 height 12
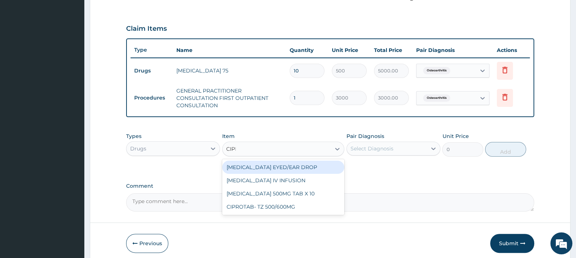
type input "CIPRO"
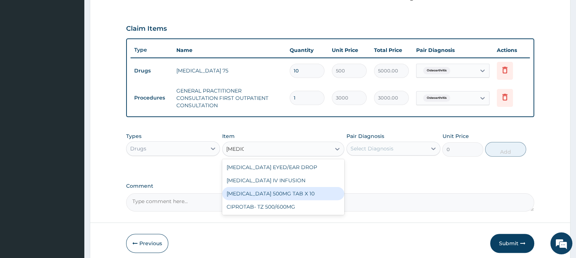
click at [284, 191] on div "CIPROFLOXACIN 500MG TAB X 10" at bounding box center [283, 193] width 122 height 13
type input "250"
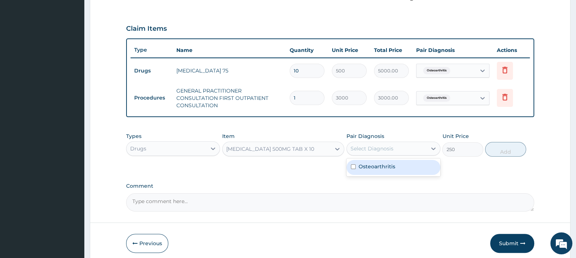
click at [393, 150] on div "Select Diagnosis" at bounding box center [387, 149] width 80 height 12
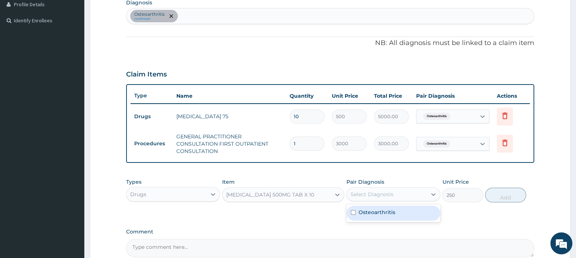
click at [217, 14] on div "Osteoarthritis confirmed" at bounding box center [329, 15] width 407 height 15
type input "SEPSIS"
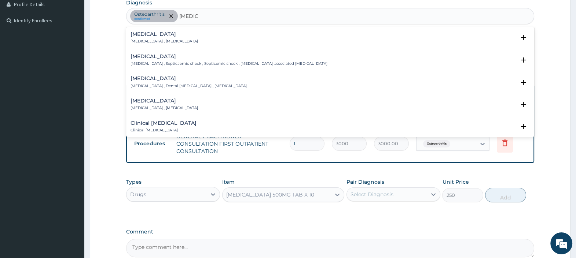
click at [154, 37] on div "Sepsis Systemic infection , Sepsis" at bounding box center [163, 38] width 67 height 13
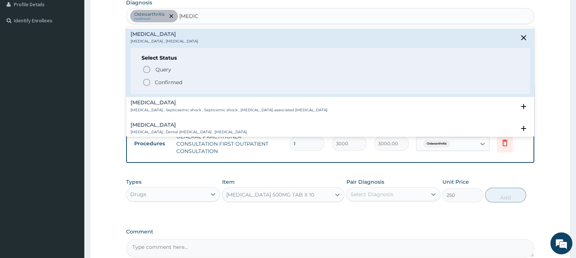
click at [159, 80] on p "Confirmed" at bounding box center [168, 82] width 27 height 7
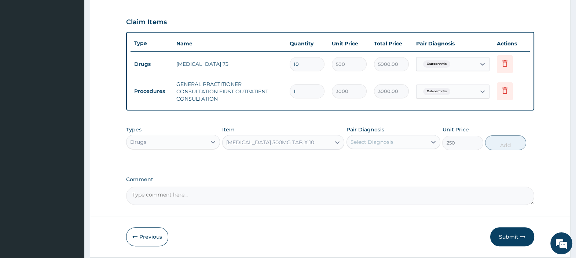
scroll to position [264, 0]
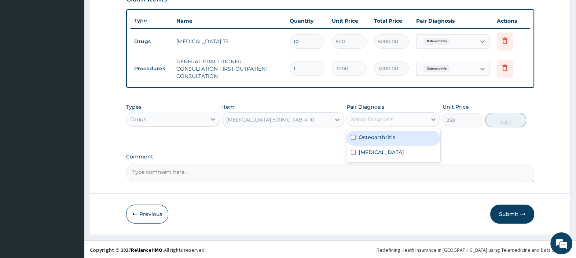
click at [364, 119] on div "Select Diagnosis" at bounding box center [371, 119] width 43 height 7
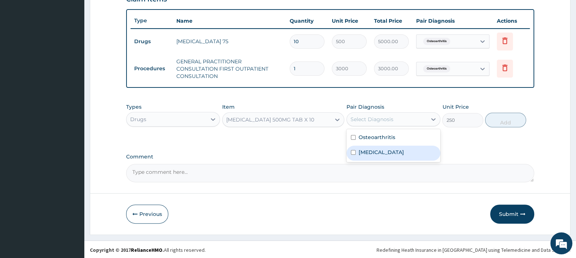
click at [369, 146] on div "Sepsis" at bounding box center [393, 153] width 94 height 15
checkbox input "true"
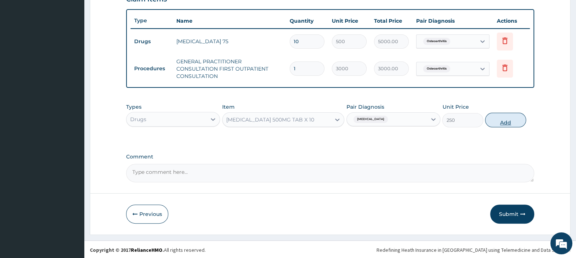
click at [502, 121] on button "Add" at bounding box center [505, 120] width 41 height 15
type input "0"
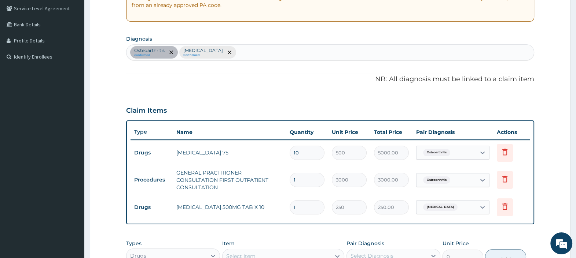
scroll to position [126, 0]
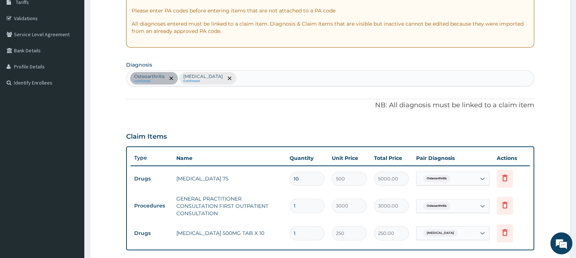
click at [226, 73] on div "Osteoarthritis confirmed Sepsis Confirmed" at bounding box center [329, 78] width 407 height 15
type input "O"
type input "CYST OF OVARY"
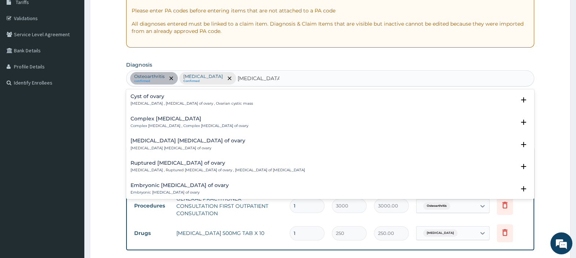
click at [145, 95] on h4 "Cyst of ovary" at bounding box center [191, 96] width 122 height 5
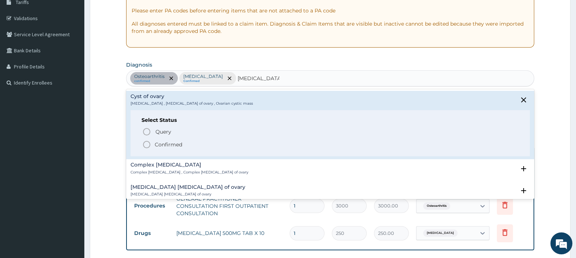
click at [161, 141] on p "Confirmed" at bounding box center [168, 144] width 27 height 7
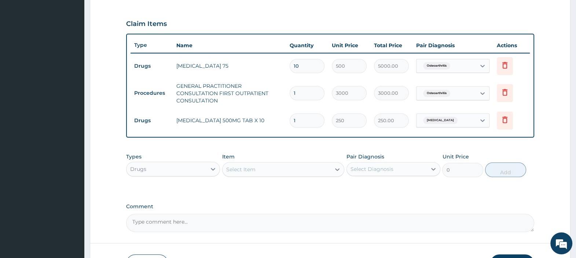
scroll to position [264, 0]
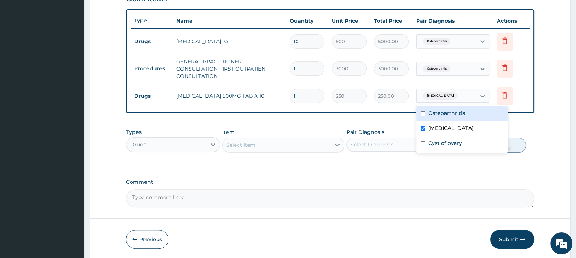
click at [460, 95] on input "text" at bounding box center [460, 95] width 1 height 7
click at [449, 146] on label "Cyst of ovary" at bounding box center [445, 143] width 34 height 7
checkbox input "true"
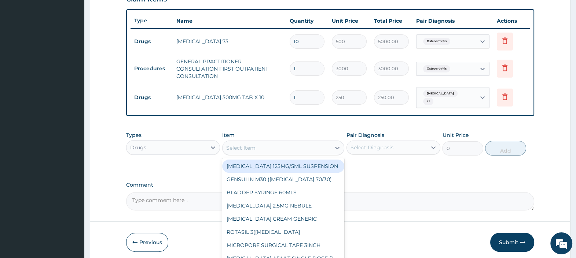
click at [265, 142] on div "Select Item" at bounding box center [276, 148] width 108 height 12
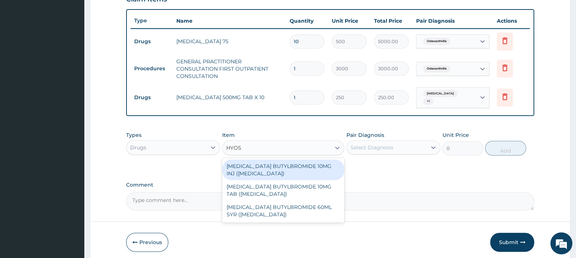
type input "HYOSC"
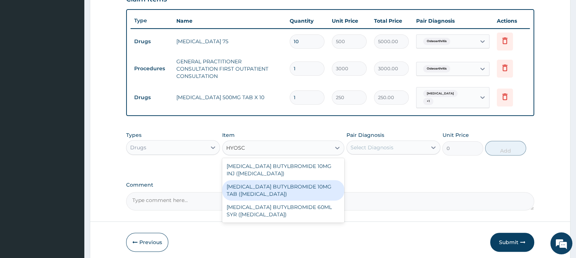
click at [268, 187] on div "HYOSCINE BUTYLBROMIDE 10MG TAB (BUSCOPAN)" at bounding box center [283, 190] width 122 height 21
type input "65"
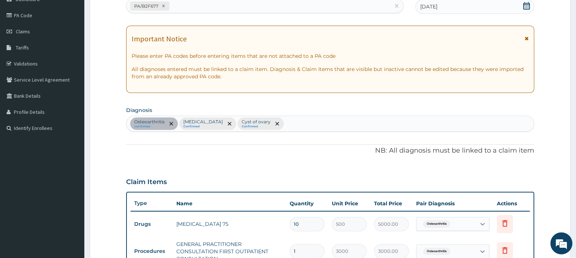
scroll to position [80, 0]
click at [275, 120] on div "Osteoarthritis confirmed Sepsis Confirmed Cyst of ovary Confirmed" at bounding box center [329, 124] width 407 height 15
type input "ABDOMINAL PAIN"
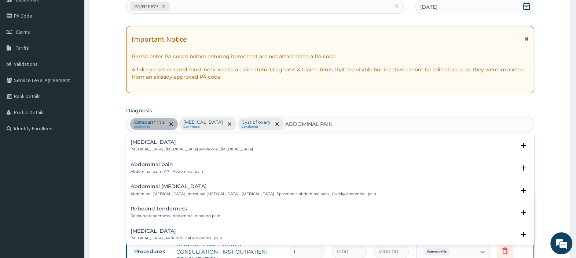
click at [166, 165] on h4 "Abdominal pain" at bounding box center [166, 164] width 73 height 5
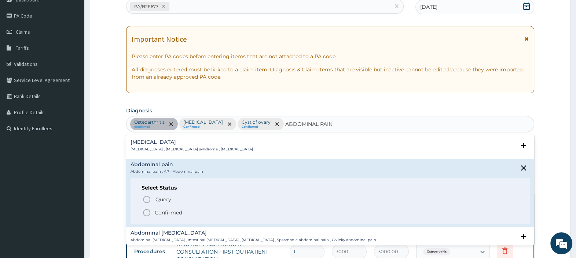
click at [169, 210] on p "Confirmed" at bounding box center [168, 212] width 27 height 7
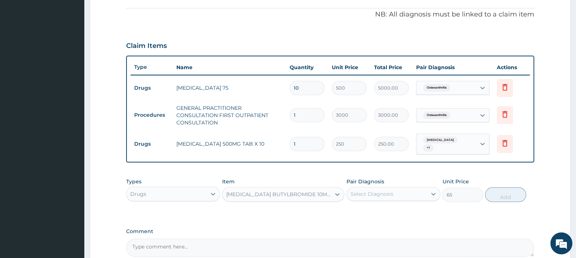
scroll to position [218, 0]
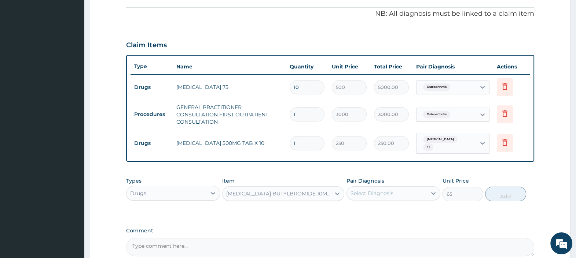
click at [401, 192] on div "Select Diagnosis" at bounding box center [387, 194] width 80 height 12
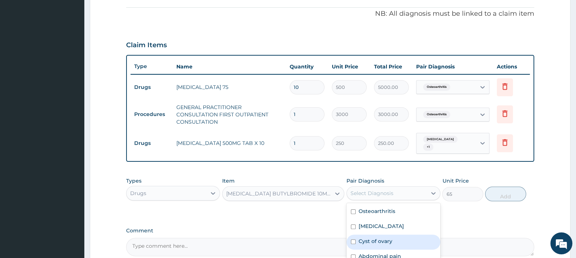
click at [399, 235] on div "Cyst of ovary" at bounding box center [393, 242] width 94 height 15
checkbox input "true"
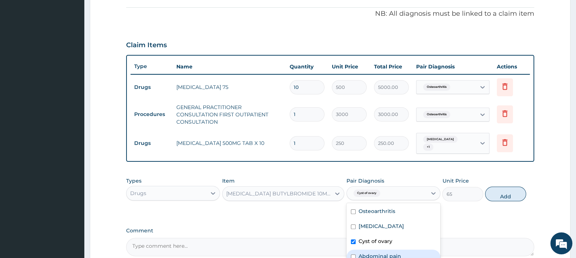
click at [396, 253] on label "Abdominal pain" at bounding box center [379, 256] width 43 height 7
checkbox input "true"
click at [508, 192] on button "Add" at bounding box center [505, 194] width 41 height 15
type input "0"
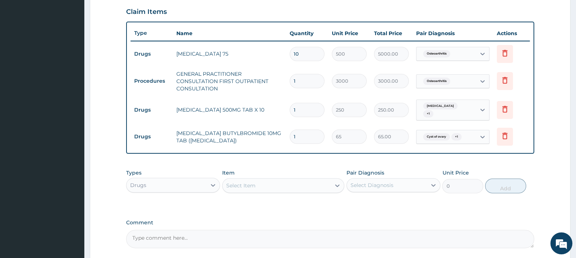
scroll to position [314, 0]
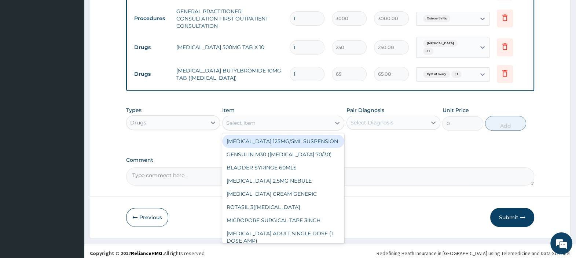
click at [248, 119] on div "Select Item" at bounding box center [240, 122] width 29 height 7
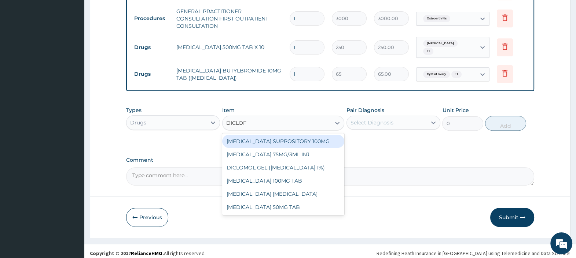
type input "DICLOFE"
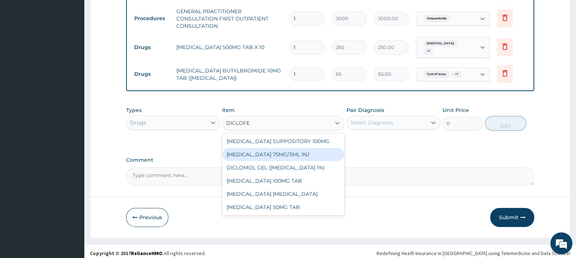
click at [267, 148] on div "DICLOFENAC 75MG/3ML INJ" at bounding box center [283, 154] width 122 height 13
type input "700"
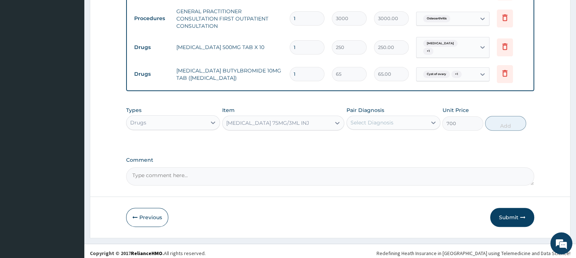
click at [360, 119] on div "Select Diagnosis" at bounding box center [371, 122] width 43 height 7
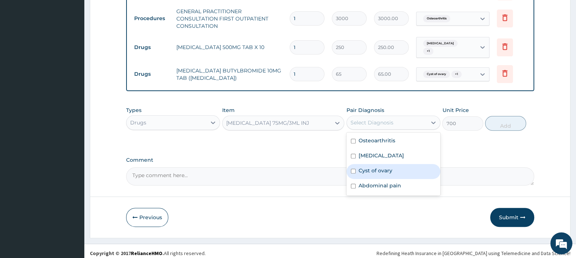
click at [375, 168] on label "Cyst of ovary" at bounding box center [375, 170] width 34 height 7
checkbox input "true"
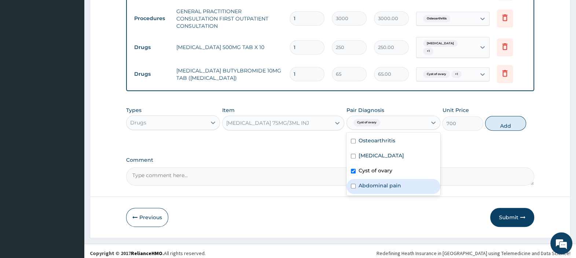
click at [377, 182] on label "Abdominal pain" at bounding box center [379, 185] width 43 height 7
checkbox input "true"
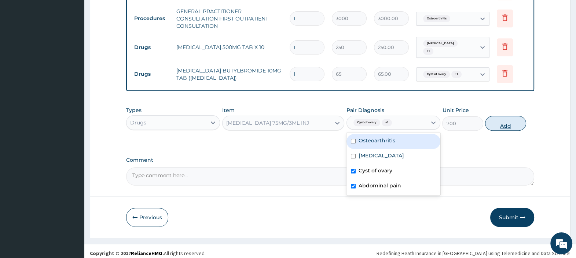
click at [498, 122] on button "Add" at bounding box center [505, 123] width 41 height 15
type input "0"
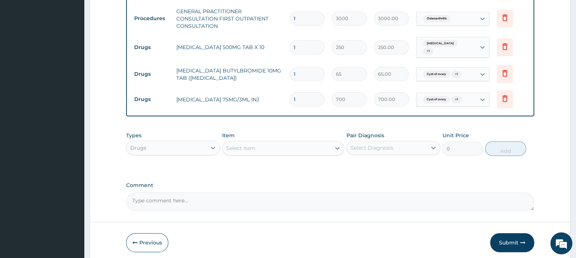
click at [290, 145] on div "Select Item" at bounding box center [276, 149] width 108 height 12
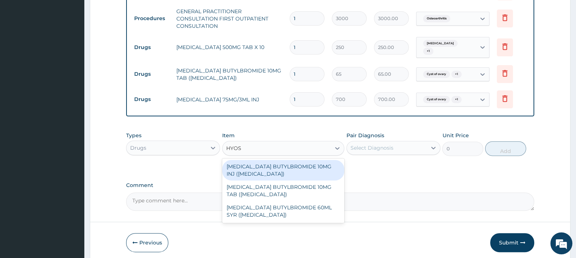
type input "HYOSC"
click at [290, 160] on div "HYOSCINE BUTYLBROMIDE 10MG INJ (BUSCOPAN)" at bounding box center [283, 170] width 122 height 21
type input "700"
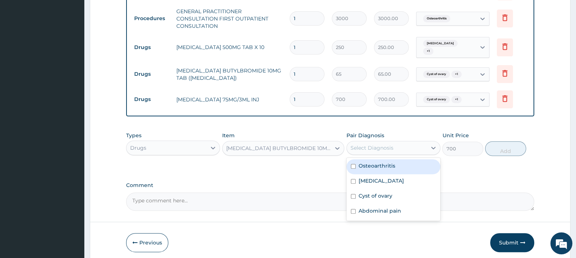
click at [375, 147] on div "Select Diagnosis" at bounding box center [371, 147] width 43 height 7
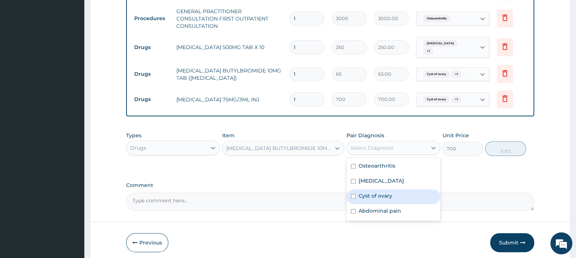
click at [390, 192] on label "Cyst of ovary" at bounding box center [375, 195] width 34 height 7
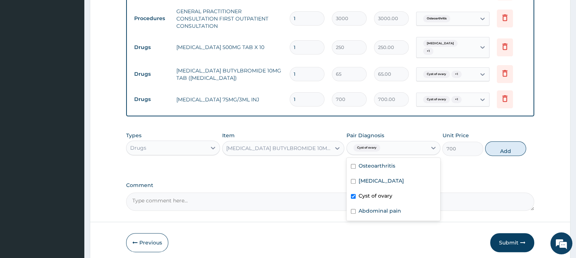
click at [390, 199] on div "Cyst of ovary" at bounding box center [393, 196] width 94 height 15
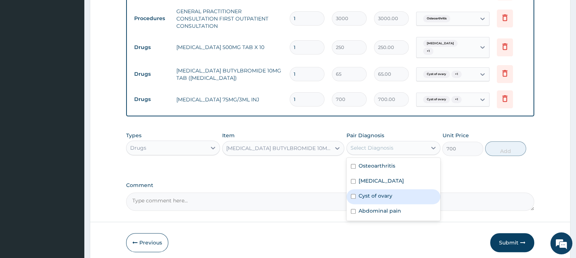
click at [381, 189] on div "Cyst of ovary" at bounding box center [393, 196] width 94 height 15
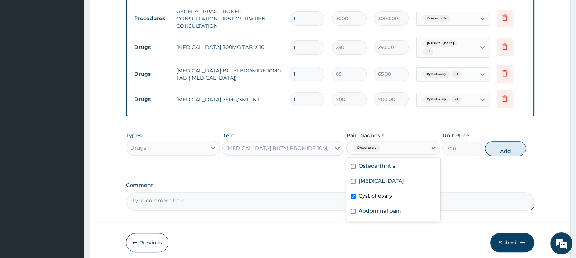
click at [383, 199] on div "Cyst of ovary" at bounding box center [393, 196] width 94 height 15
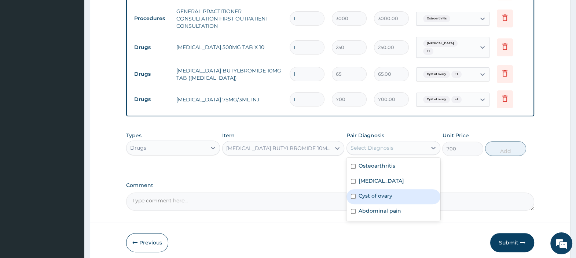
click at [383, 192] on label "Cyst of ovary" at bounding box center [375, 195] width 34 height 7
checkbox input "true"
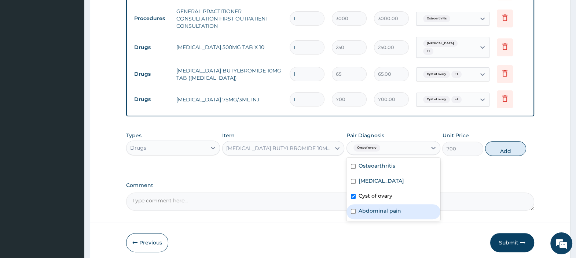
click at [389, 207] on label "Abdominal pain" at bounding box center [379, 210] width 43 height 7
checkbox input "true"
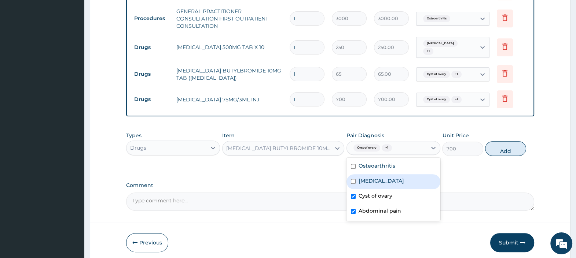
click at [491, 144] on button "Add" at bounding box center [505, 148] width 41 height 15
type input "0"
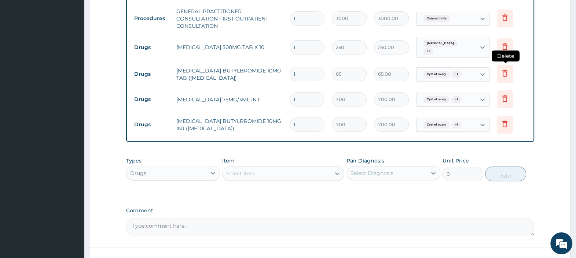
click at [504, 70] on icon at bounding box center [504, 73] width 9 height 9
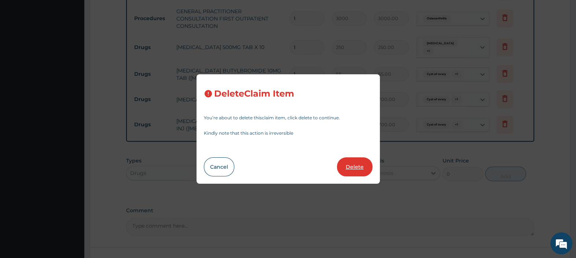
click at [356, 167] on button "Delete" at bounding box center [355, 167] width 36 height 19
type input "700"
type input "700.00"
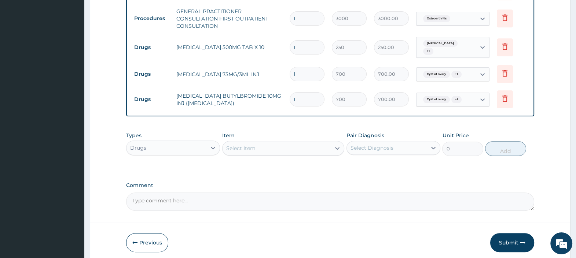
click at [303, 41] on input "1" at bounding box center [307, 47] width 35 height 14
type input "10"
type input "2500.00"
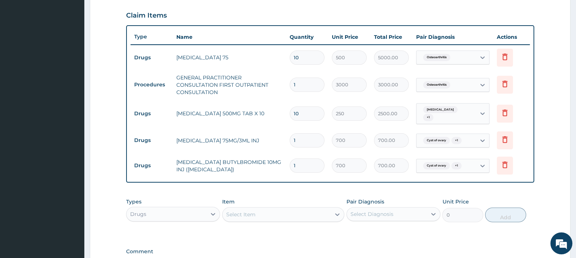
scroll to position [268, 0]
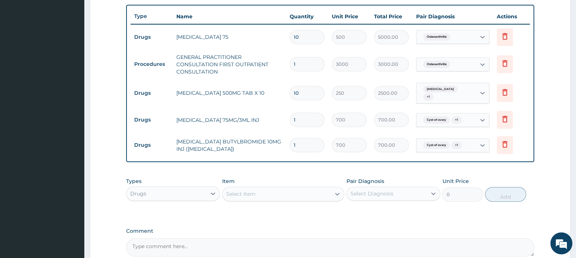
type input "10"
click at [504, 63] on icon at bounding box center [504, 63] width 9 height 9
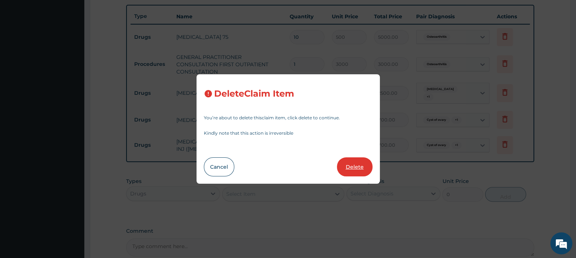
click at [359, 165] on button "Delete" at bounding box center [355, 167] width 36 height 19
type input "10"
type input "250"
type input "2500.00"
type input "1"
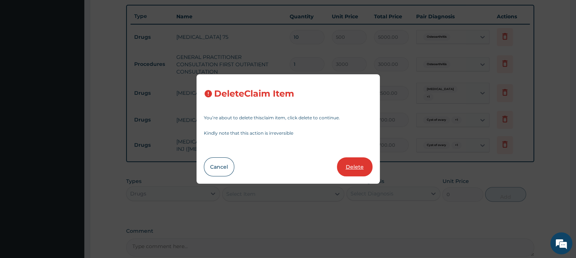
type input "700"
type input "700.00"
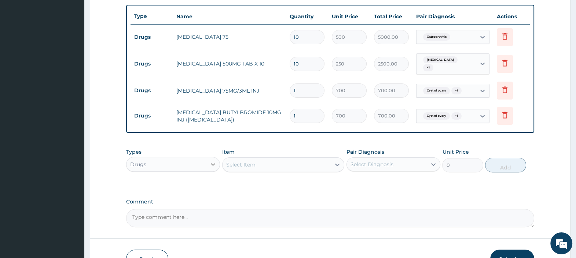
click at [206, 158] on div at bounding box center [212, 164] width 13 height 13
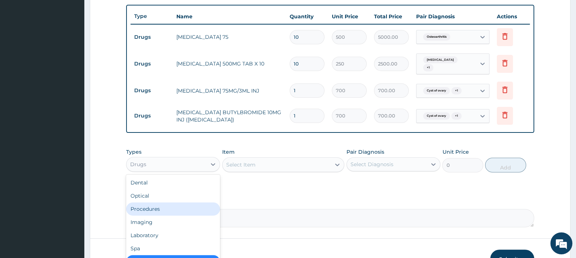
click at [177, 207] on div "Procedures" at bounding box center [173, 209] width 94 height 13
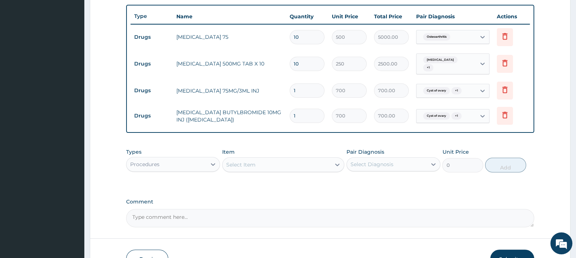
click at [246, 161] on div "Select Item" at bounding box center [240, 164] width 29 height 7
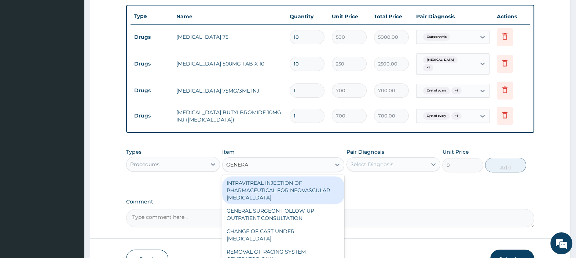
type input "GENERAL"
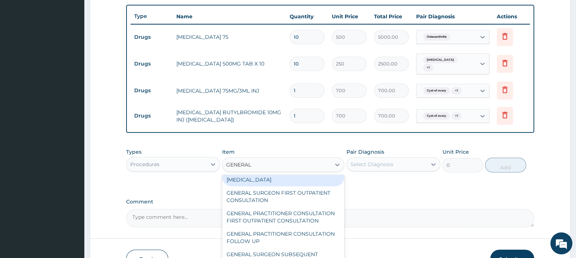
scroll to position [45, 0]
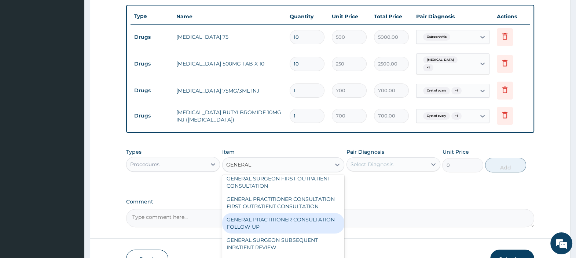
click at [278, 232] on div "GENERAL PRACTITIONER CONSULTATION FOLLOW UP" at bounding box center [283, 223] width 122 height 21
type input "2500"
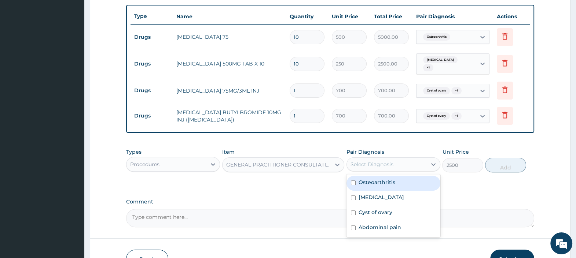
click at [389, 161] on div "Select Diagnosis" at bounding box center [371, 164] width 43 height 7
click at [388, 180] on label "Osteoarthritis" at bounding box center [376, 182] width 37 height 7
checkbox input "true"
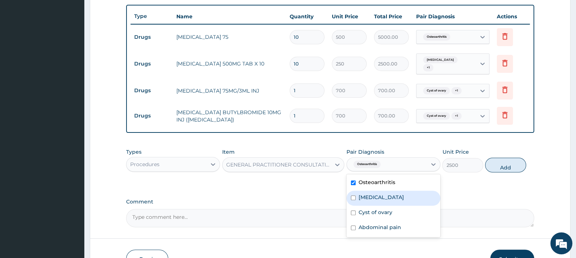
click at [380, 198] on div "Sepsis" at bounding box center [393, 198] width 94 height 15
checkbox input "true"
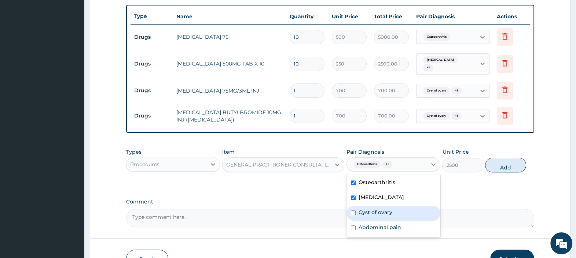
click at [381, 209] on label "Cyst of ovary" at bounding box center [375, 212] width 34 height 7
checkbox input "true"
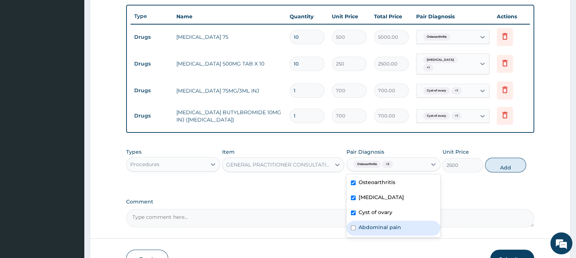
click at [392, 227] on label "Abdominal pain" at bounding box center [379, 227] width 43 height 7
checkbox input "true"
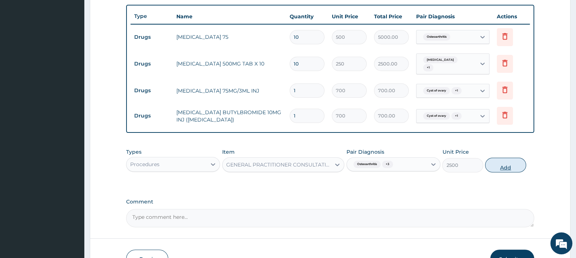
click at [503, 162] on button "Add" at bounding box center [505, 165] width 41 height 15
type input "0"
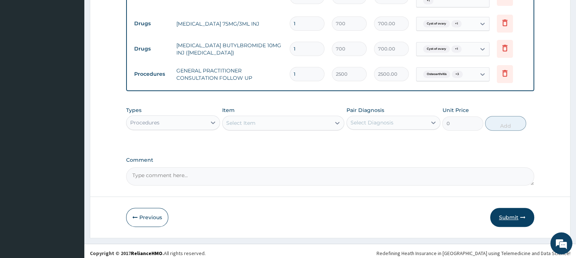
click at [502, 208] on button "Submit" at bounding box center [512, 217] width 44 height 19
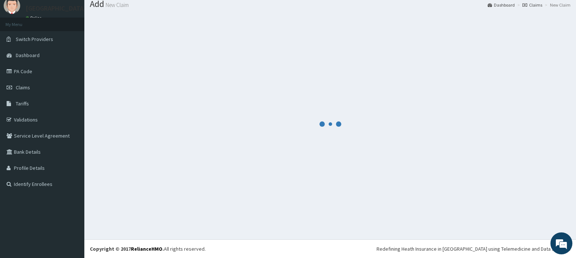
scroll to position [24, 0]
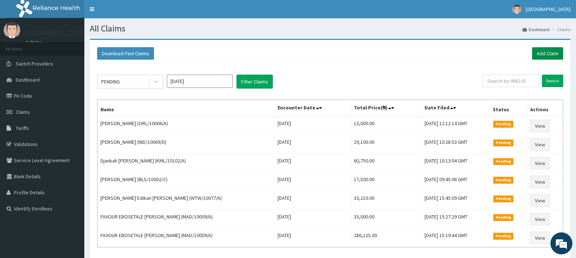
click at [550, 51] on link "Add Claim" at bounding box center [547, 53] width 31 height 12
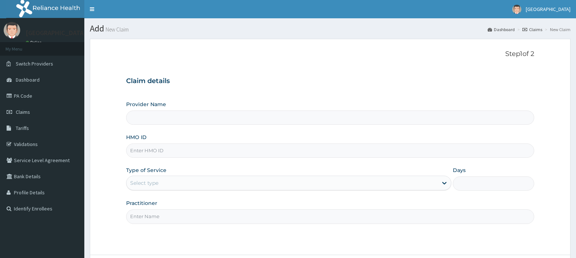
click at [176, 150] on input "HMO ID" at bounding box center [330, 151] width 408 height 14
type input "NOA/10012/A"
type input "[GEOGRAPHIC_DATA]"
type input "NOA/10012/A"
click at [163, 183] on div "Select type" at bounding box center [281, 183] width 311 height 12
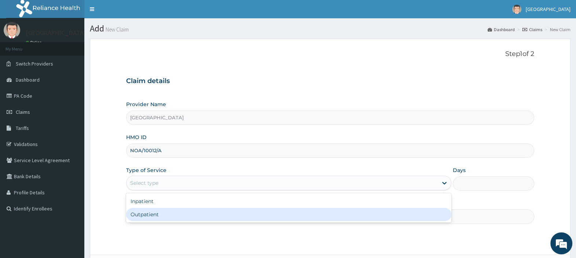
click at [166, 219] on div "Outpatient" at bounding box center [288, 214] width 325 height 13
type input "1"
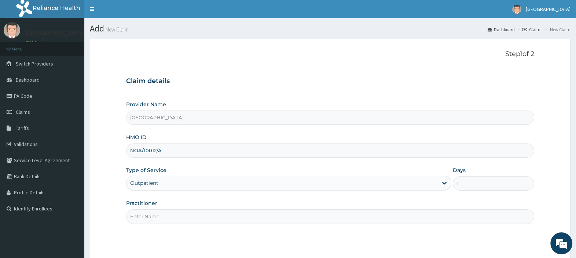
click at [166, 219] on input "Practitioner" at bounding box center [330, 217] width 408 height 14
type input "DR. EBUBE"
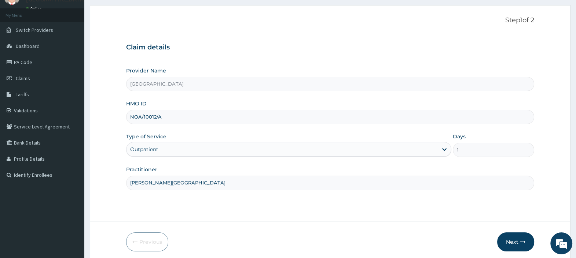
scroll to position [62, 0]
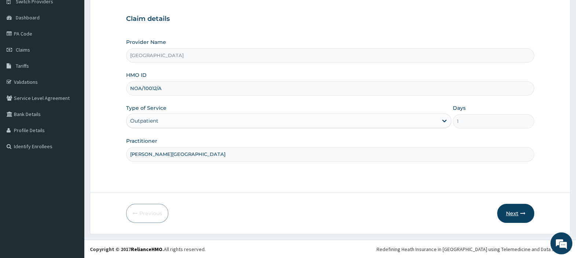
click at [508, 212] on button "Next" at bounding box center [515, 213] width 37 height 19
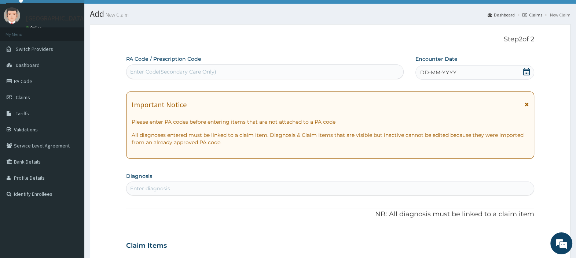
scroll to position [0, 0]
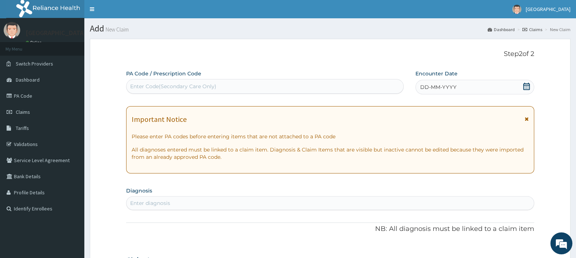
click at [528, 86] on icon at bounding box center [526, 86] width 7 height 7
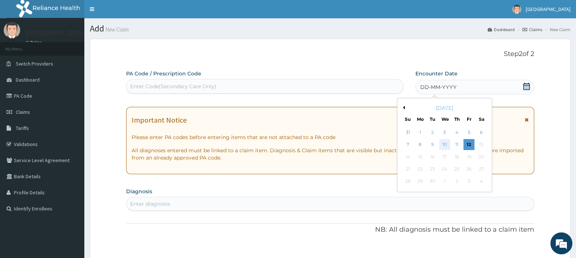
click at [448, 145] on div "10" at bounding box center [444, 145] width 11 height 11
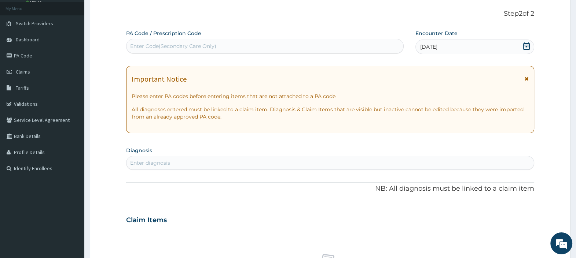
scroll to position [91, 0]
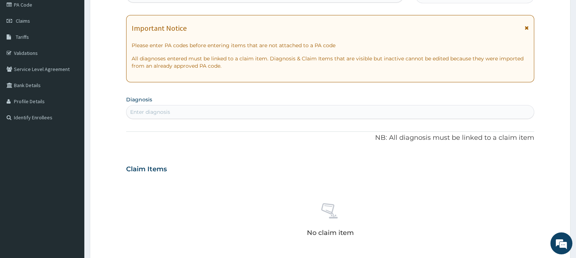
click at [209, 112] on div "Enter diagnosis" at bounding box center [329, 112] width 407 height 12
type input "MYALGIA"
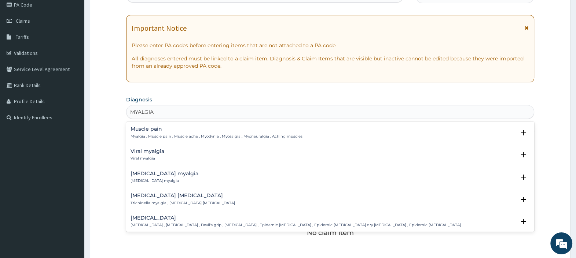
click at [154, 130] on h4 "Muscle pain" at bounding box center [216, 128] width 172 height 5
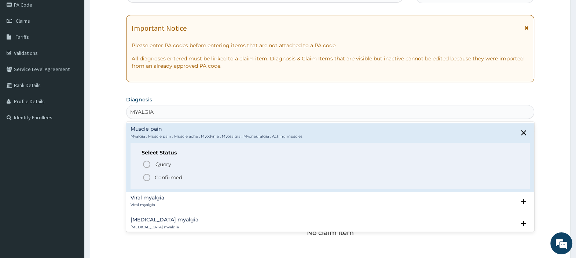
click at [156, 177] on p "Confirmed" at bounding box center [168, 177] width 27 height 7
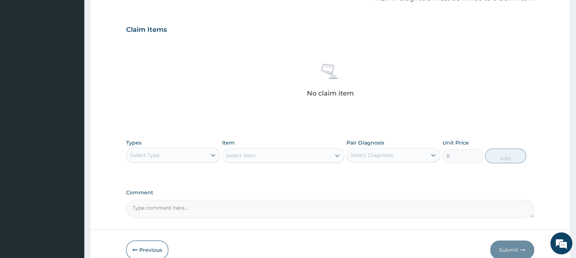
scroll to position [269, 0]
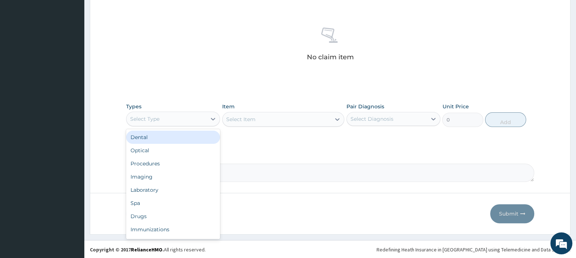
click at [201, 115] on div "Select Type" at bounding box center [166, 119] width 80 height 12
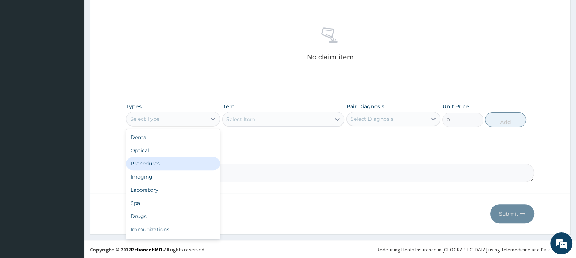
click at [158, 159] on div "Procedures" at bounding box center [173, 163] width 94 height 13
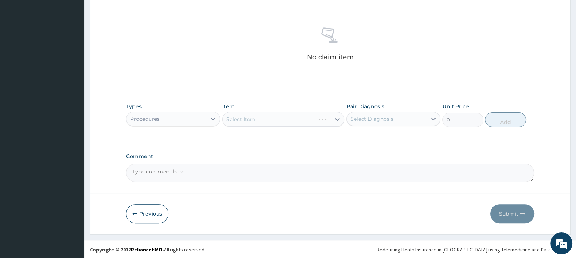
click at [259, 120] on div "Select Item" at bounding box center [268, 120] width 93 height 12
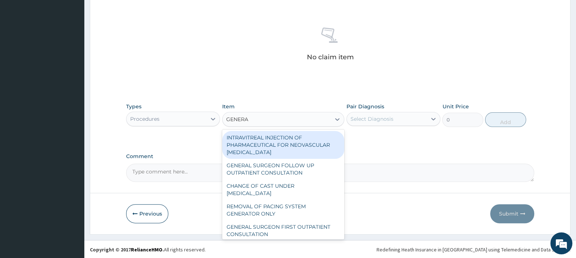
type input "GENERAL"
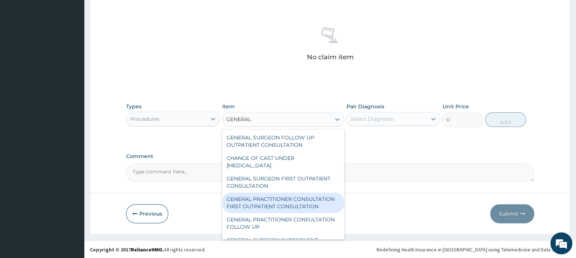
click at [281, 201] on div "GENERAL PRACTITIONER CONSULTATION FIRST OUTPATIENT CONSULTATION" at bounding box center [283, 203] width 122 height 21
type input "3000"
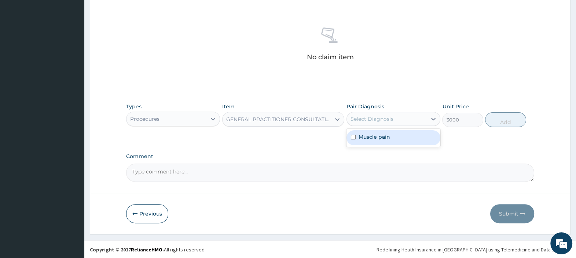
click at [385, 115] on div "Select Diagnosis" at bounding box center [371, 118] width 43 height 7
click at [381, 135] on label "Muscle pain" at bounding box center [374, 136] width 32 height 7
checkbox input "true"
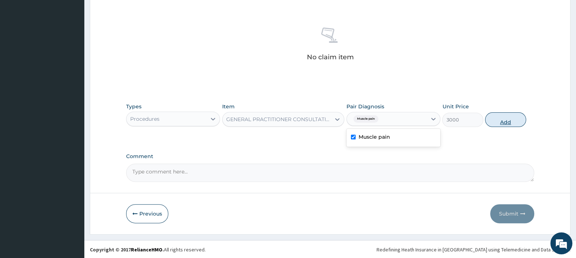
click at [500, 115] on button "Add" at bounding box center [505, 120] width 41 height 15
type input "0"
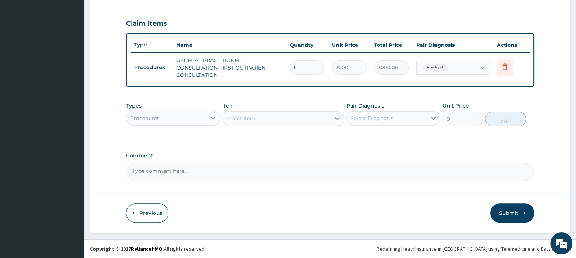
scroll to position [238, 0]
click at [189, 119] on div "Procedures" at bounding box center [166, 120] width 80 height 12
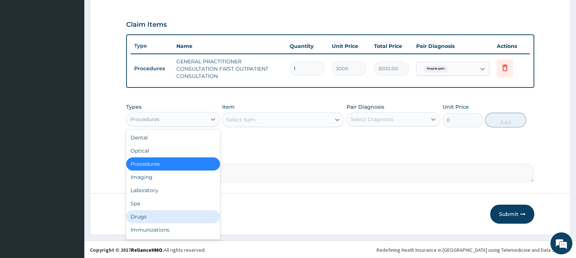
click at [156, 212] on div "Drugs" at bounding box center [173, 216] width 94 height 13
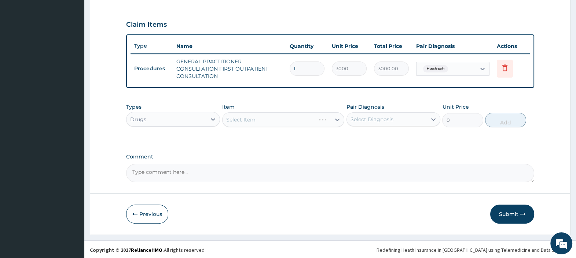
click at [255, 118] on div "Select Item" at bounding box center [283, 120] width 122 height 15
click at [255, 120] on div "Select Item" at bounding box center [283, 120] width 122 height 15
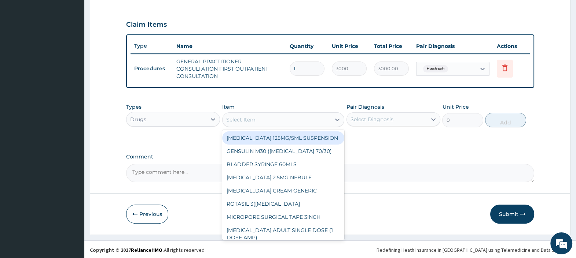
click at [255, 120] on div "Select Item" at bounding box center [276, 120] width 108 height 12
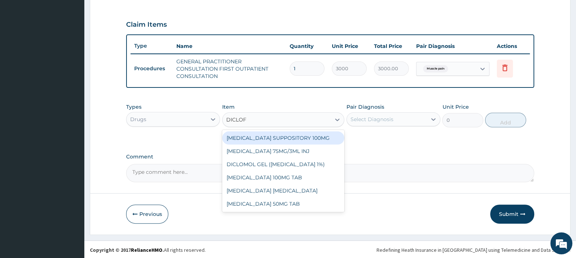
type input "DICLOFE"
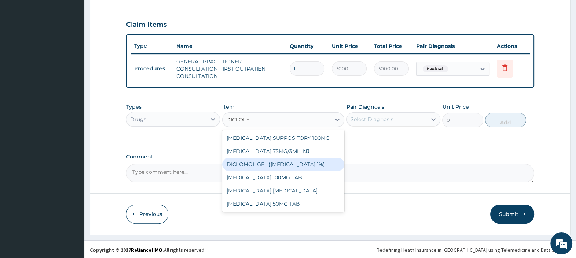
click at [297, 162] on div "DICLOMOL GEL (DICLOFENAC 1%)" at bounding box center [283, 164] width 122 height 13
type input "1300"
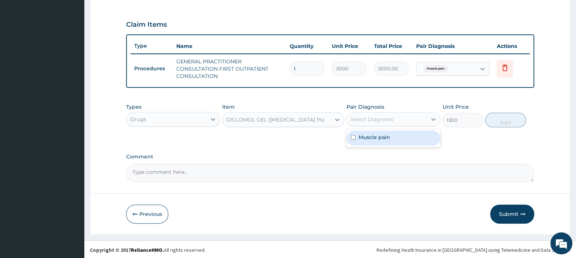
click at [368, 118] on div "Select Diagnosis" at bounding box center [371, 119] width 43 height 7
click at [376, 137] on label "Muscle pain" at bounding box center [374, 137] width 32 height 7
checkbox input "true"
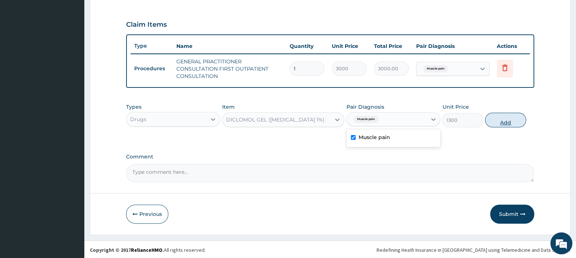
click at [501, 124] on button "Add" at bounding box center [505, 120] width 41 height 15
type input "0"
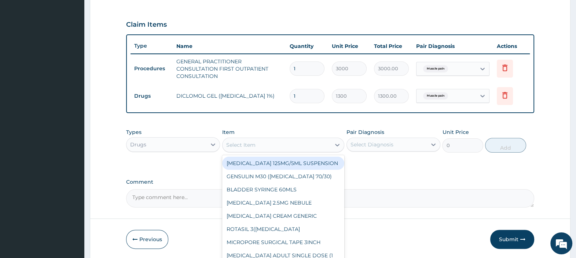
click at [261, 148] on div "Select Item" at bounding box center [276, 145] width 108 height 12
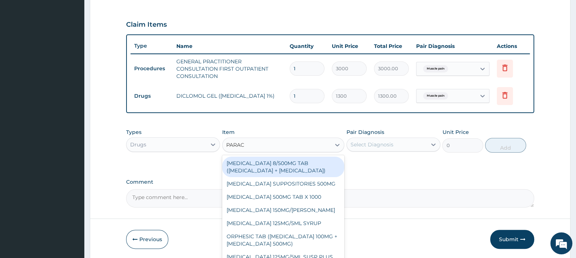
type input "PARACE"
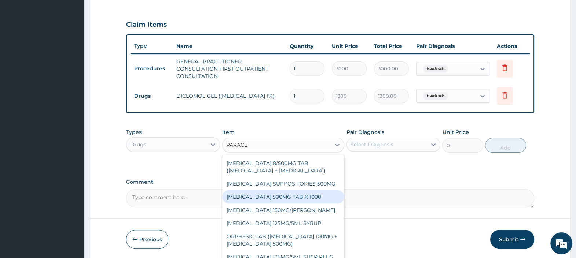
click at [275, 195] on div "PARACETAMOL 500MG TAB X 1000" at bounding box center [283, 197] width 122 height 13
type input "25"
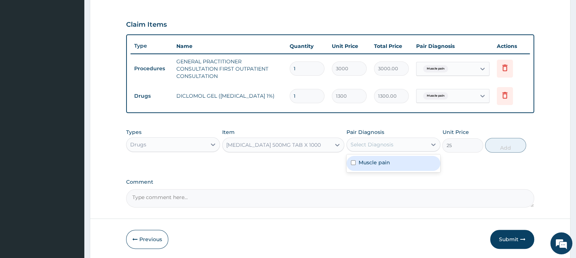
click at [382, 144] on div "Select Diagnosis" at bounding box center [371, 144] width 43 height 7
click at [382, 158] on div "Muscle pain" at bounding box center [393, 163] width 94 height 15
checkbox input "true"
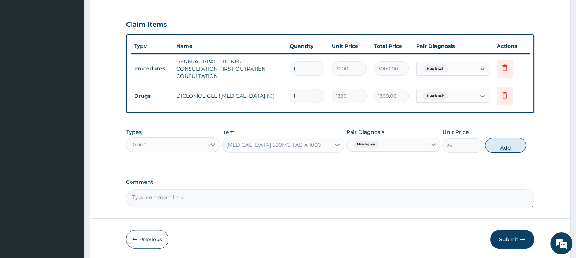
click at [501, 148] on button "Add" at bounding box center [505, 145] width 41 height 15
type input "0"
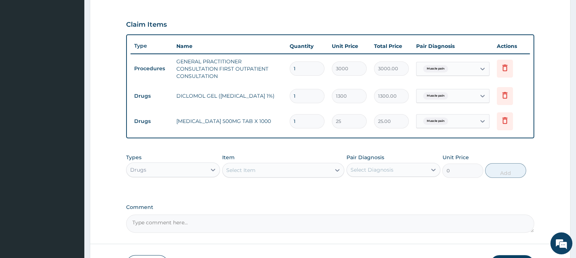
type input "18"
type input "450.00"
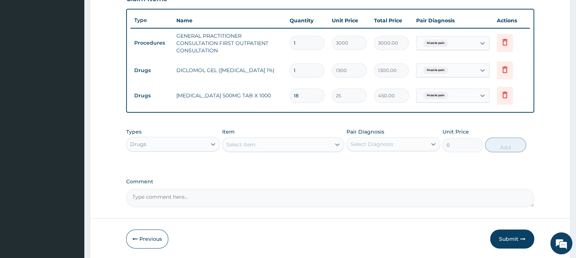
scroll to position [284, 0]
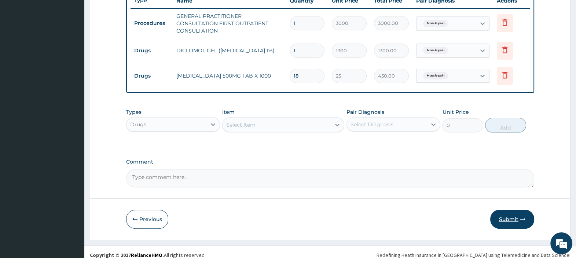
type input "18"
click at [500, 214] on button "Submit" at bounding box center [512, 219] width 44 height 19
